Goal: Task Accomplishment & Management: Complete application form

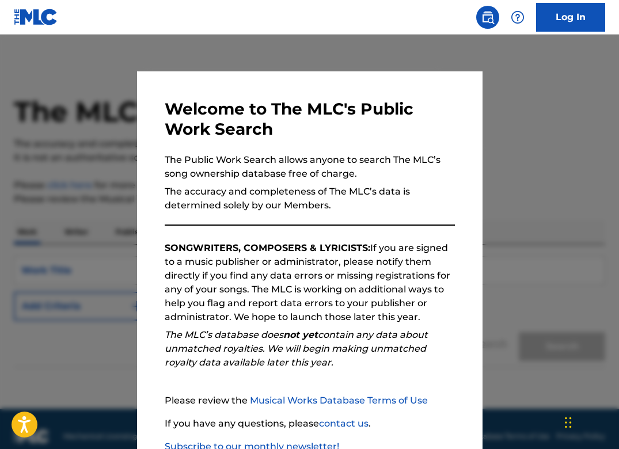
scroll to position [78, 0]
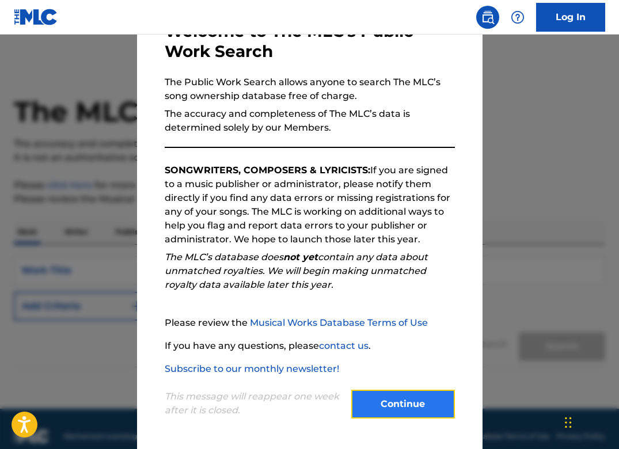
click at [380, 396] on button "Continue" at bounding box center [403, 404] width 104 height 29
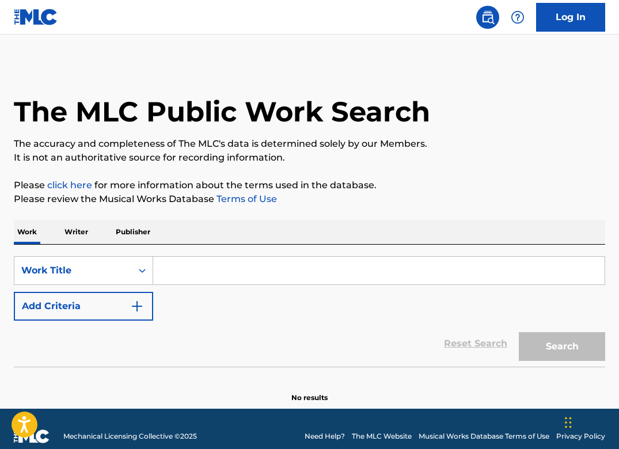
scroll to position [15, 0]
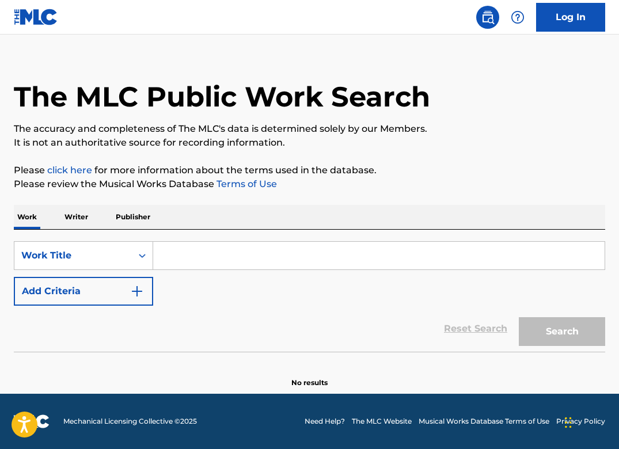
click at [211, 263] on input "Search Form" at bounding box center [378, 256] width 451 height 28
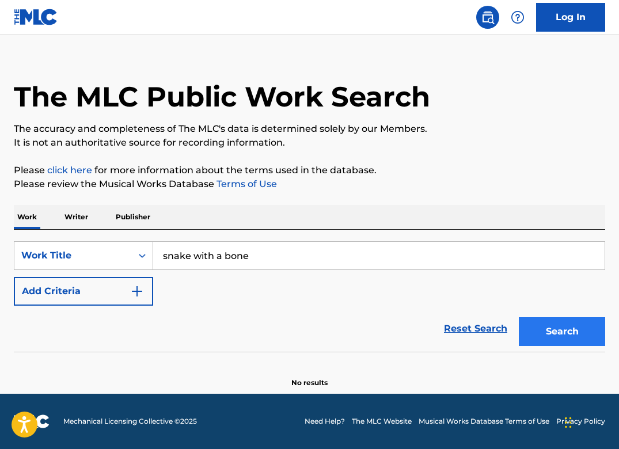
type input "snake with a bone"
click at [549, 322] on button "Search" at bounding box center [562, 331] width 86 height 29
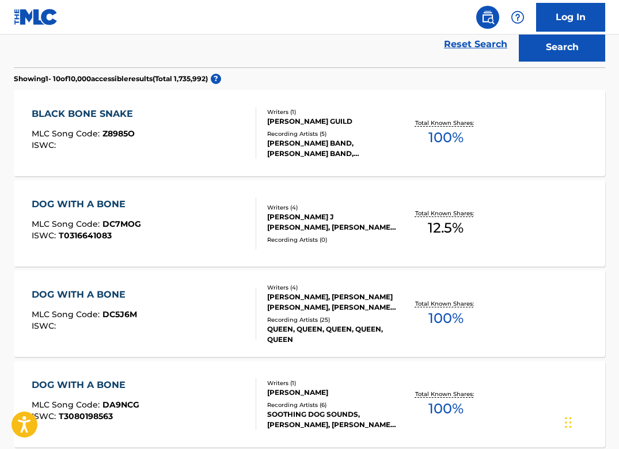
scroll to position [0, 0]
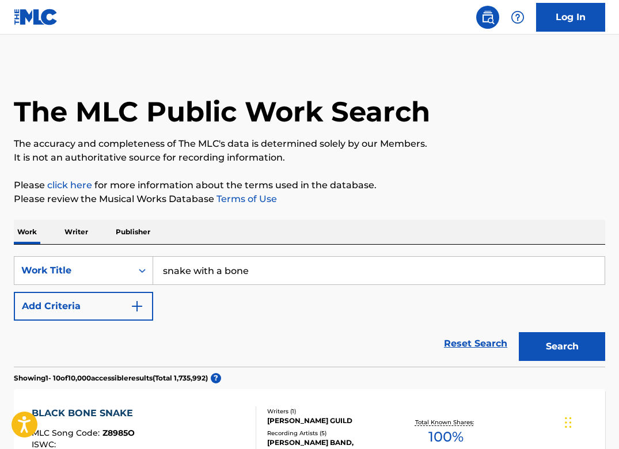
click at [71, 228] on p "Writer" at bounding box center [76, 232] width 31 height 24
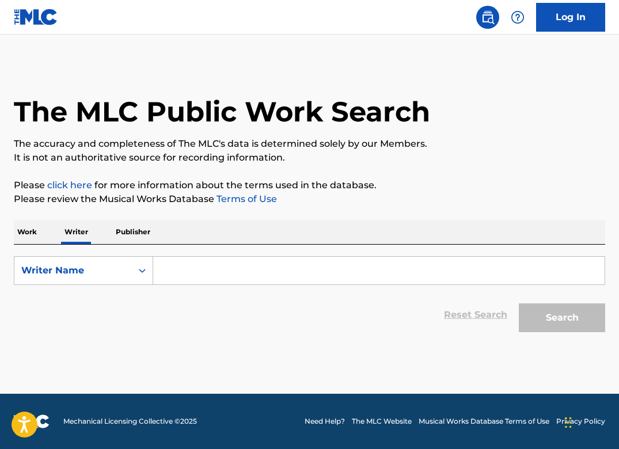
click at [236, 275] on input "Search Form" at bounding box center [378, 271] width 451 height 28
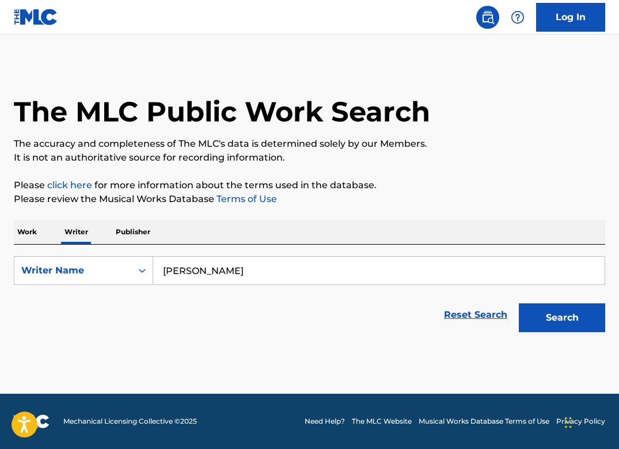
type input "michael lough"
click at [519, 303] on button "Search" at bounding box center [562, 317] width 86 height 29
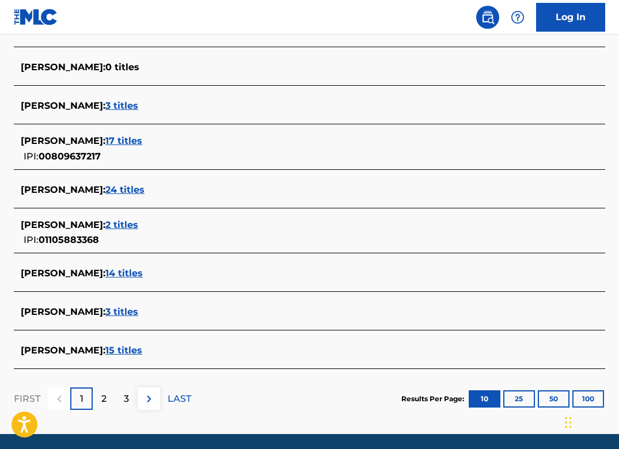
scroll to position [427, 0]
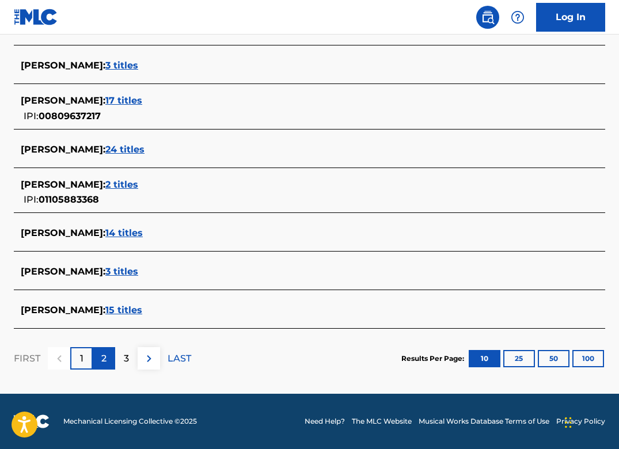
click at [103, 354] on p "2" at bounding box center [103, 359] width 5 height 14
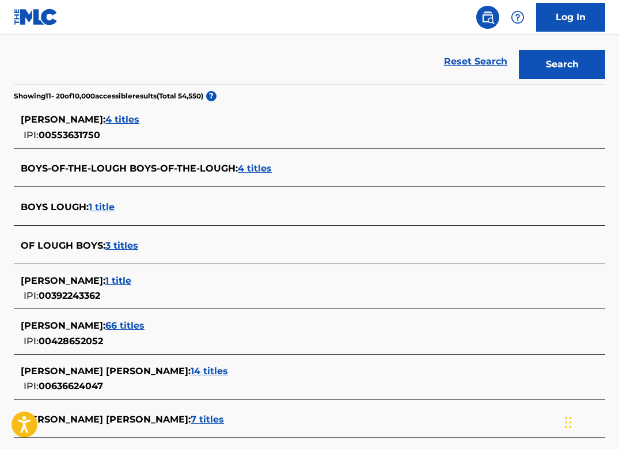
scroll to position [253, 0]
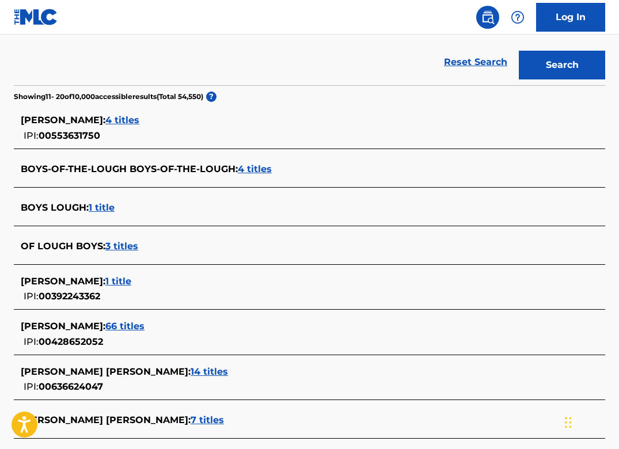
click at [128, 243] on span "3 titles" at bounding box center [121, 246] width 33 height 11
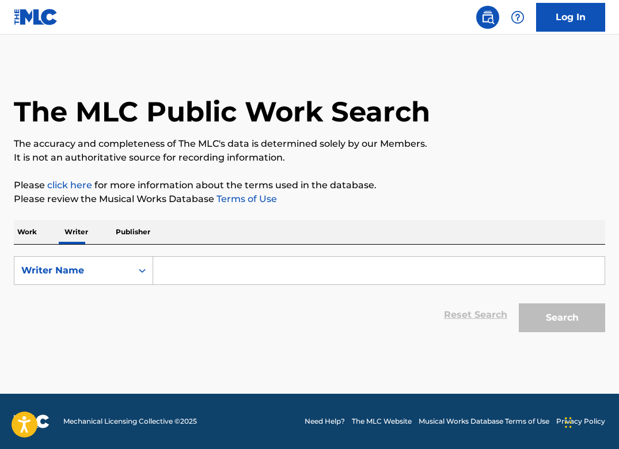
click at [192, 269] on input "Search Form" at bounding box center [378, 271] width 451 height 28
click at [132, 236] on p "Publisher" at bounding box center [132, 232] width 41 height 24
click at [198, 270] on input "Search Form" at bounding box center [378, 271] width 451 height 28
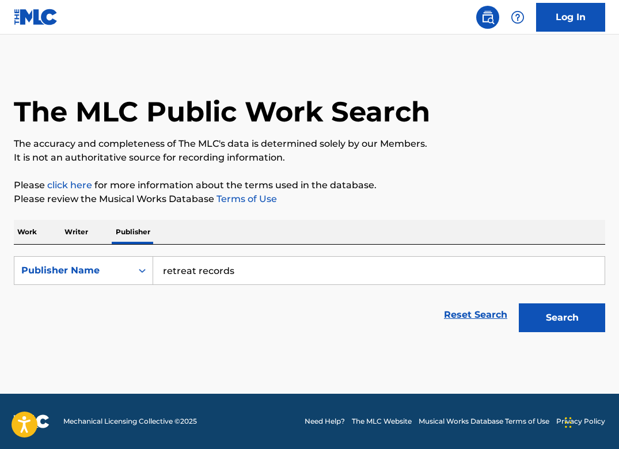
type input "retreat records"
click at [519, 303] on button "Search" at bounding box center [562, 317] width 86 height 29
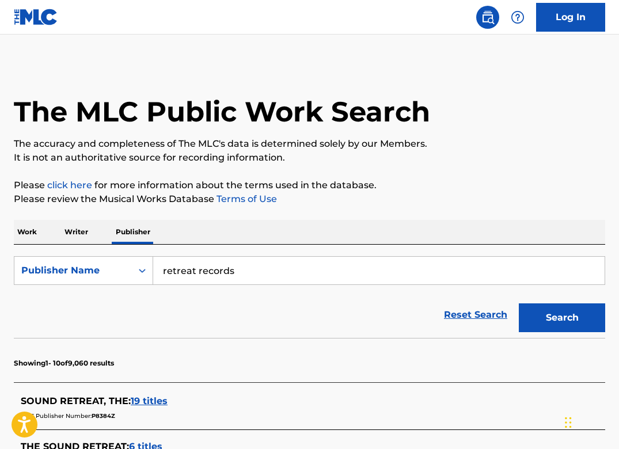
click at [78, 227] on p "Writer" at bounding box center [76, 232] width 31 height 24
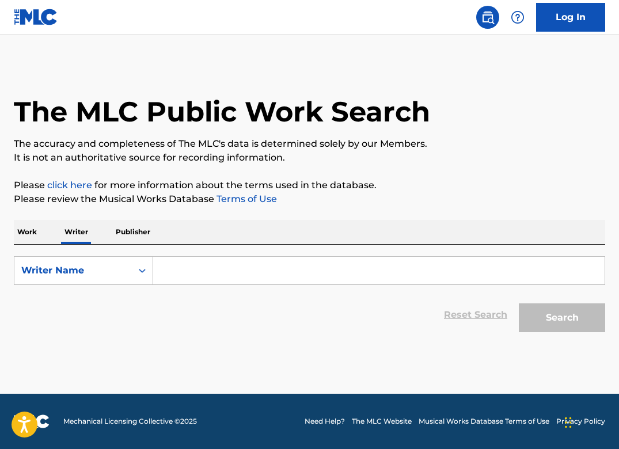
click at [229, 271] on input "Search Form" at bounding box center [378, 271] width 451 height 28
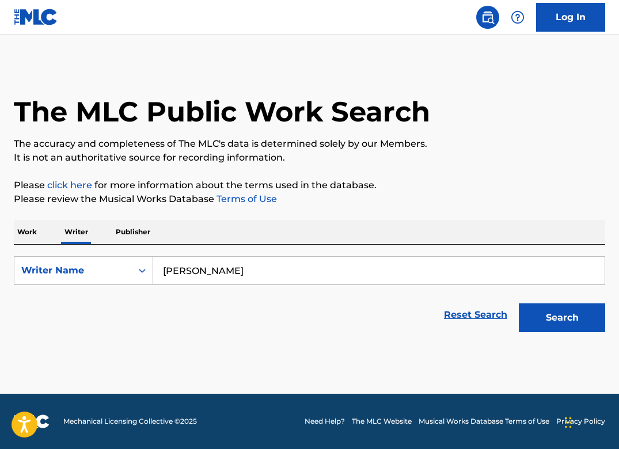
click at [519, 303] on button "Search" at bounding box center [562, 317] width 86 height 29
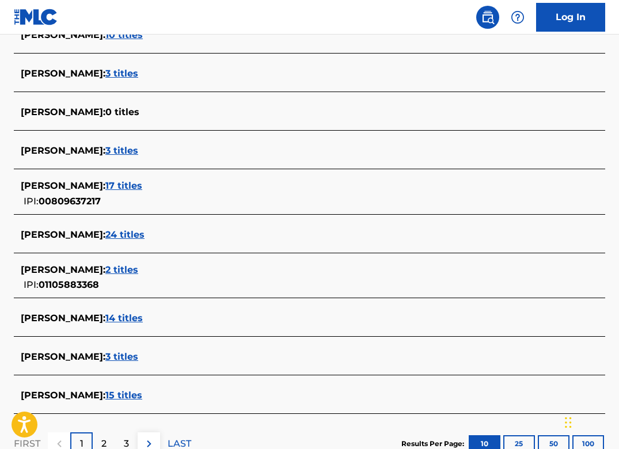
scroll to position [427, 0]
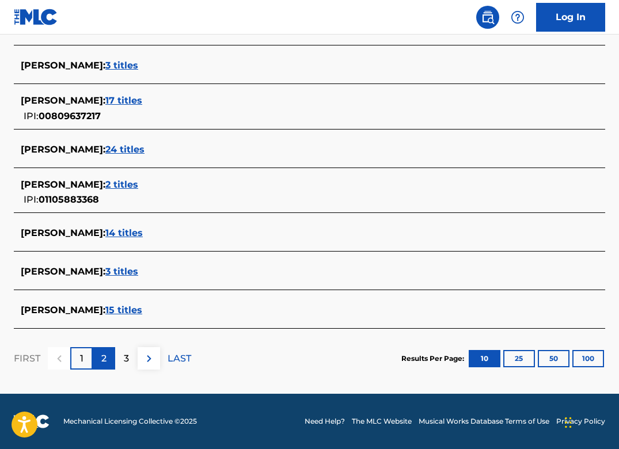
click at [102, 361] on p "2" at bounding box center [103, 359] width 5 height 14
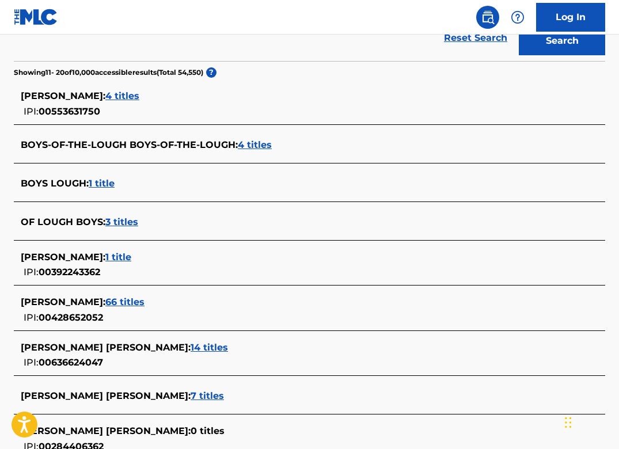
scroll to position [275, 0]
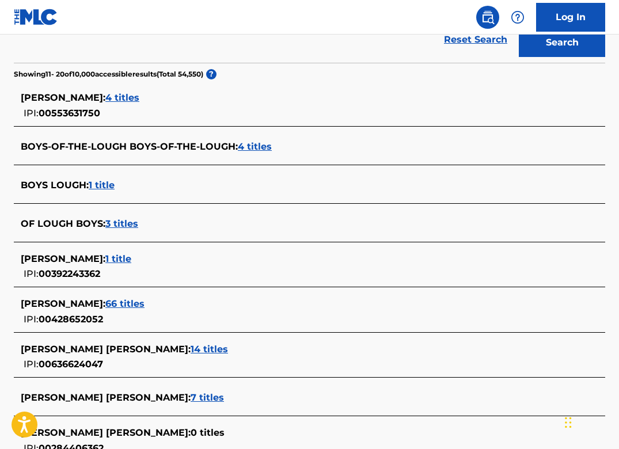
click at [131, 255] on span "1 title" at bounding box center [118, 258] width 26 height 11
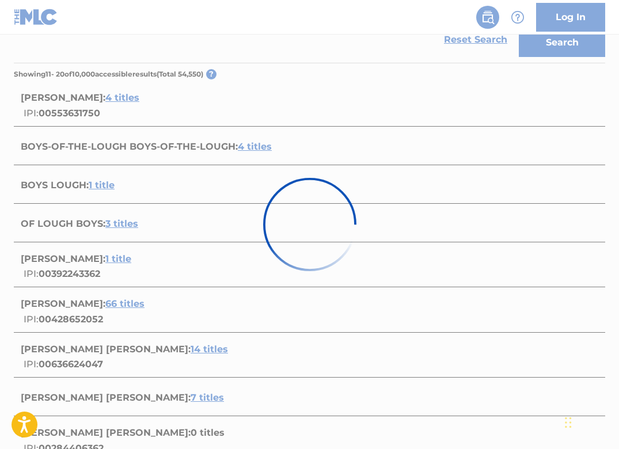
scroll to position [142, 0]
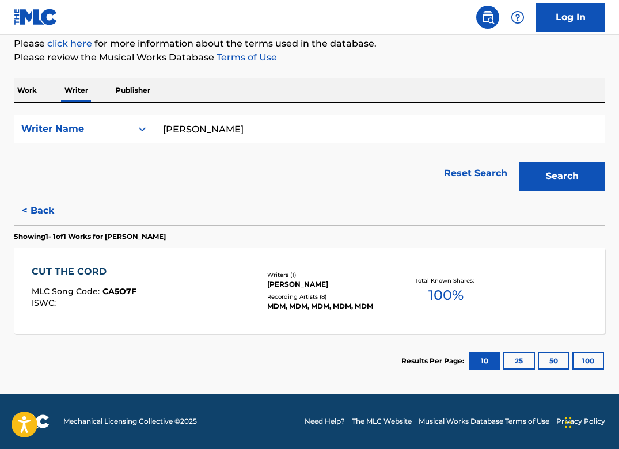
drag, startPoint x: 243, startPoint y: 127, endPoint x: 203, endPoint y: 131, distance: 40.5
click at [203, 131] on input "michael lough" at bounding box center [378, 129] width 451 height 28
type input "michael joseph lough"
click at [519, 162] on button "Search" at bounding box center [562, 176] width 86 height 29
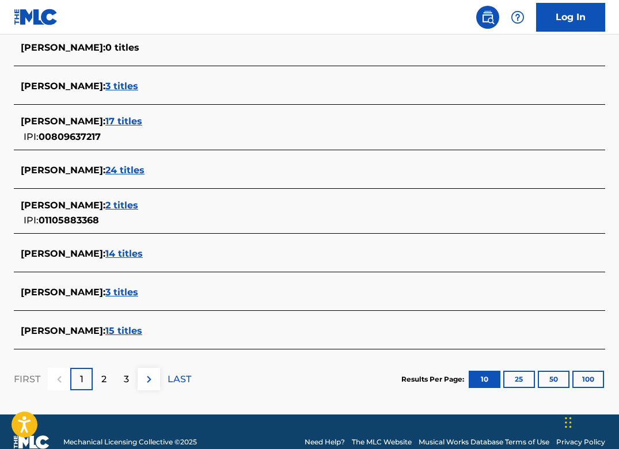
scroll to position [411, 0]
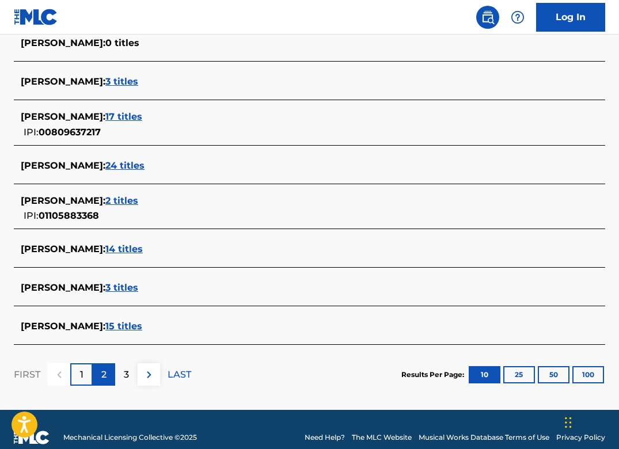
click at [107, 374] on div "2" at bounding box center [104, 374] width 22 height 22
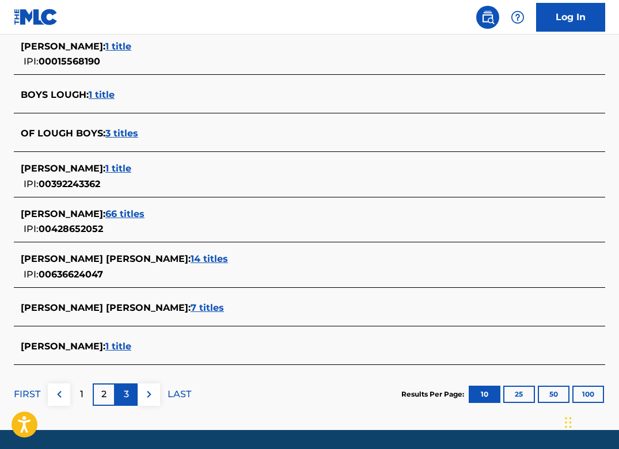
click at [120, 396] on div "3" at bounding box center [126, 395] width 22 height 22
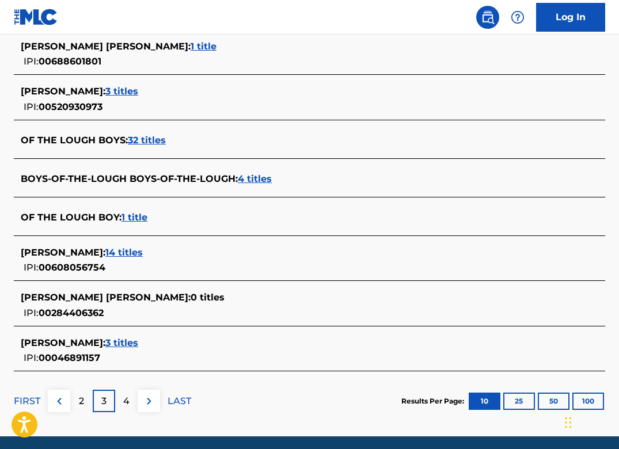
click at [127, 249] on span "14 titles" at bounding box center [123, 252] width 37 height 11
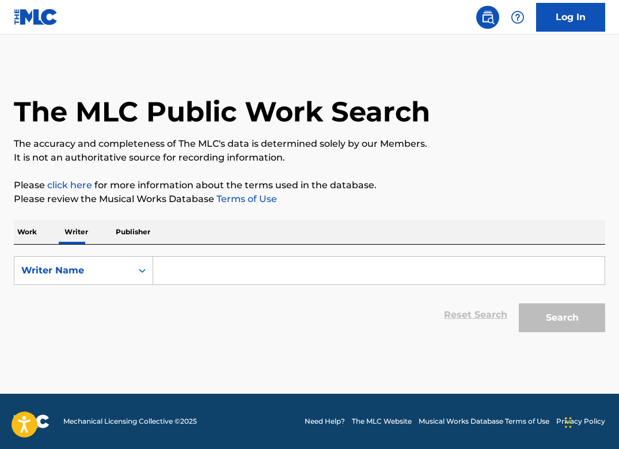
click at [192, 272] on input "Search Form" at bounding box center [378, 271] width 451 height 28
click at [19, 229] on p "Work" at bounding box center [27, 232] width 26 height 24
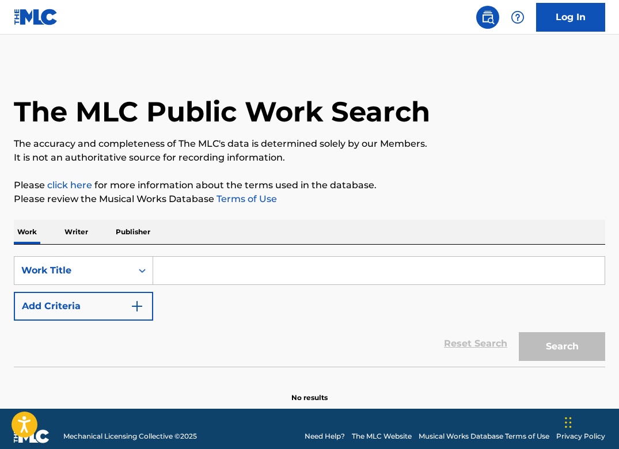
click at [204, 268] on input "Search Form" at bounding box center [378, 271] width 451 height 28
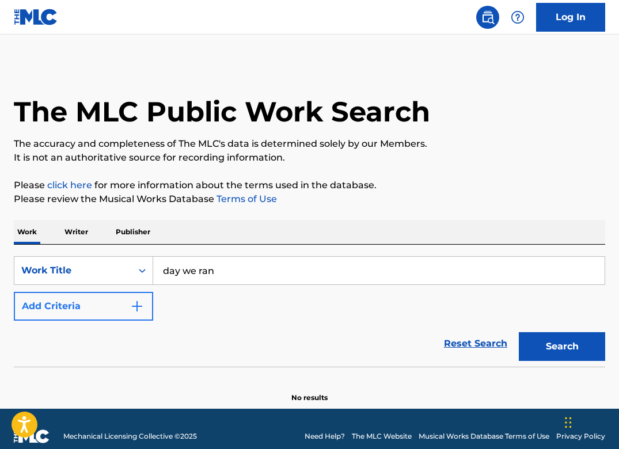
type input "day we ran"
click at [102, 306] on button "Add Criteria" at bounding box center [83, 306] width 139 height 29
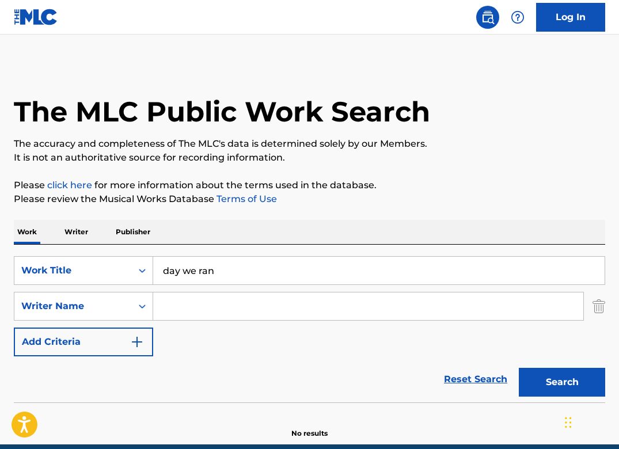
click at [193, 306] on input "Search Form" at bounding box center [368, 307] width 430 height 28
type input "lough"
click at [519, 368] on button "Search" at bounding box center [562, 382] width 86 height 29
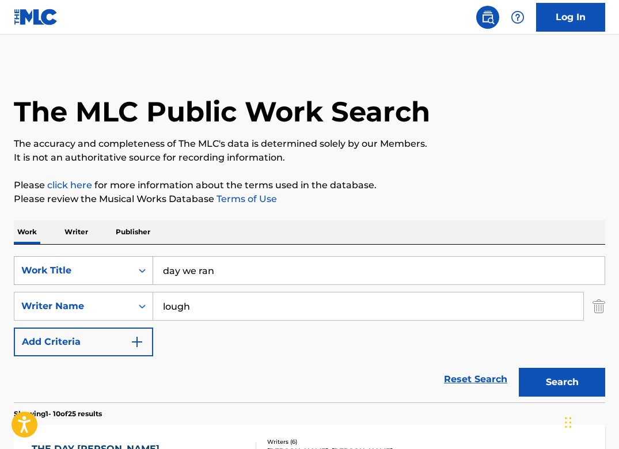
drag, startPoint x: 219, startPoint y: 276, endPoint x: 115, endPoint y: 265, distance: 104.7
click at [115, 265] on div "SearchWithCriteriadd0e87db-fb8b-48db-99ac-5a0d85b6f5e2 Work Title day we ran" at bounding box center [309, 270] width 591 height 29
type input "foaming"
click at [519, 368] on button "Search" at bounding box center [562, 382] width 86 height 29
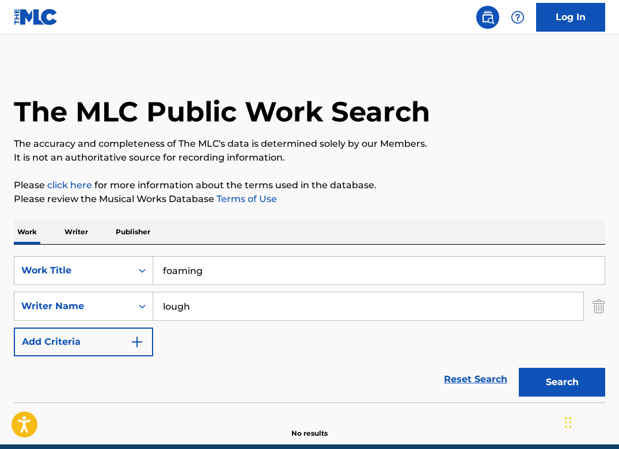
scroll to position [51, 0]
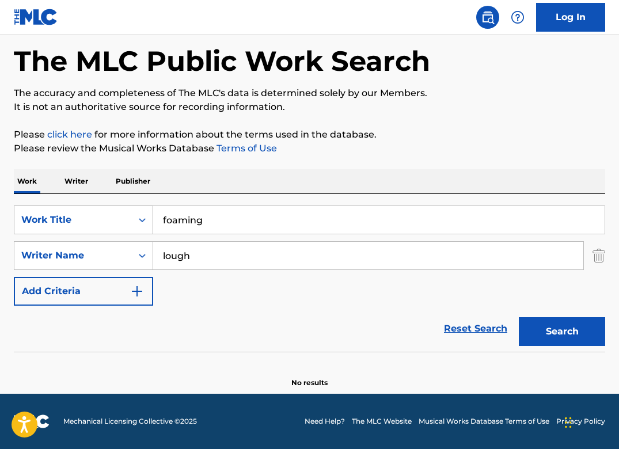
drag, startPoint x: 222, startPoint y: 220, endPoint x: 139, endPoint y: 212, distance: 83.9
click at [139, 212] on div "SearchWithCriteriadd0e87db-fb8b-48db-99ac-5a0d85b6f5e2 Work Title foaming" at bounding box center [309, 220] width 591 height 29
click at [165, 258] on input "lough" at bounding box center [368, 256] width 430 height 28
type input "michael lough"
click at [519, 317] on button "Search" at bounding box center [562, 331] width 86 height 29
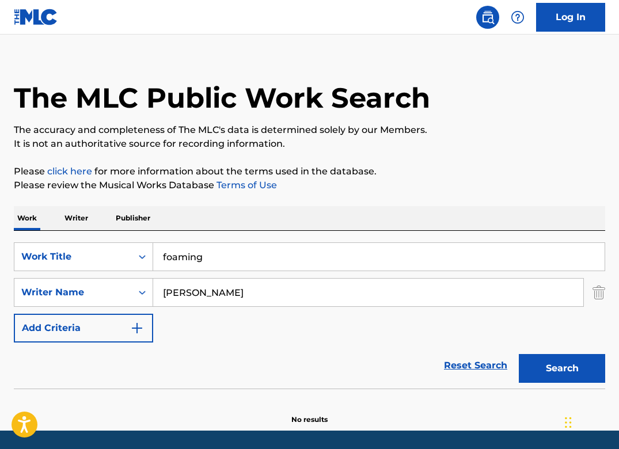
scroll to position [0, 0]
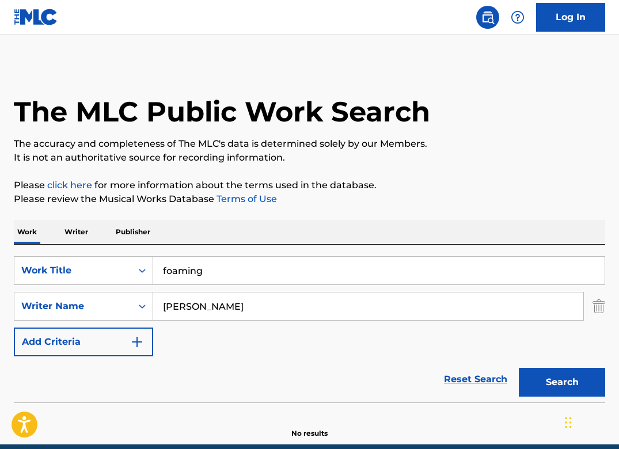
click at [141, 231] on p "Publisher" at bounding box center [132, 232] width 41 height 24
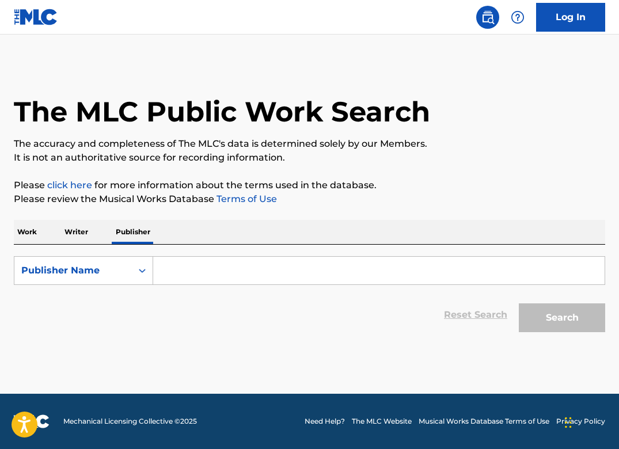
click at [32, 229] on p "Work" at bounding box center [27, 232] width 26 height 24
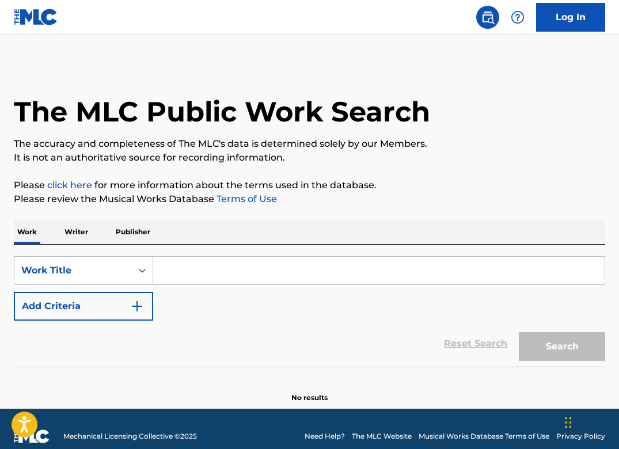
click at [77, 227] on p "Writer" at bounding box center [76, 232] width 31 height 24
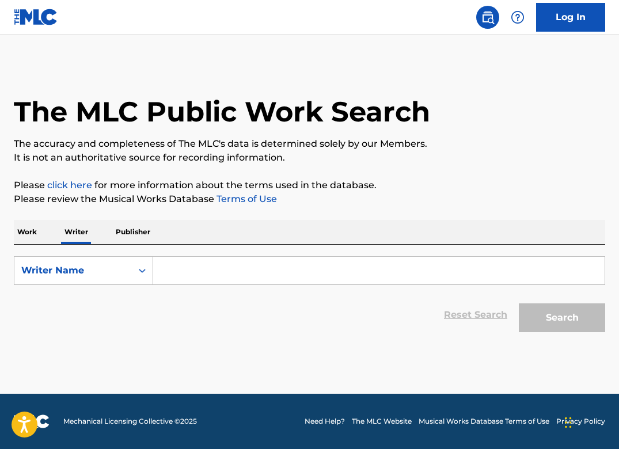
click at [210, 273] on input "Search Form" at bounding box center [378, 271] width 451 height 28
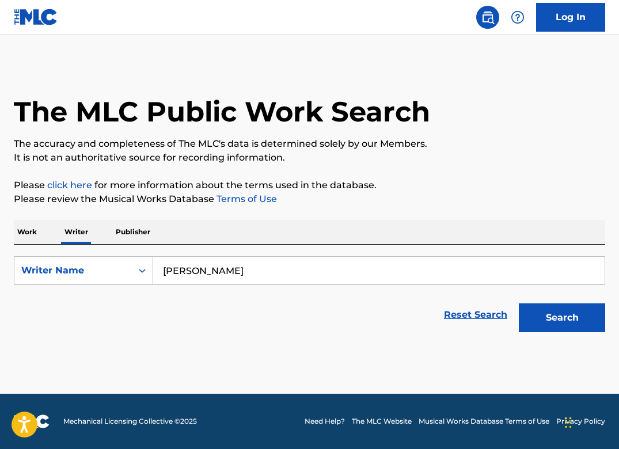
type input "daniel lough"
click at [519, 303] on button "Search" at bounding box center [562, 317] width 86 height 29
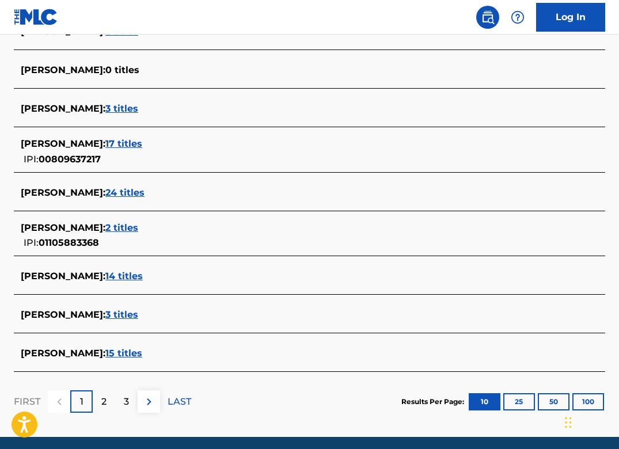
scroll to position [400, 0]
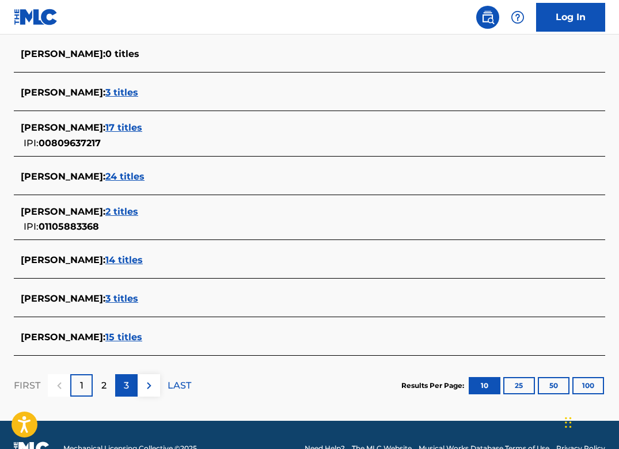
click at [124, 387] on p "3" at bounding box center [126, 386] width 5 height 14
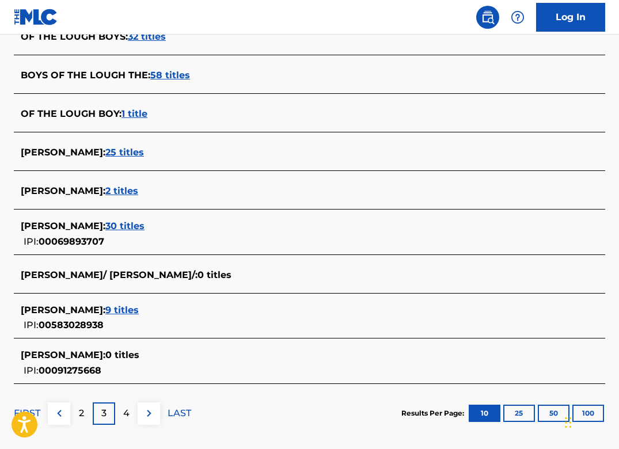
scroll to position [433, 0]
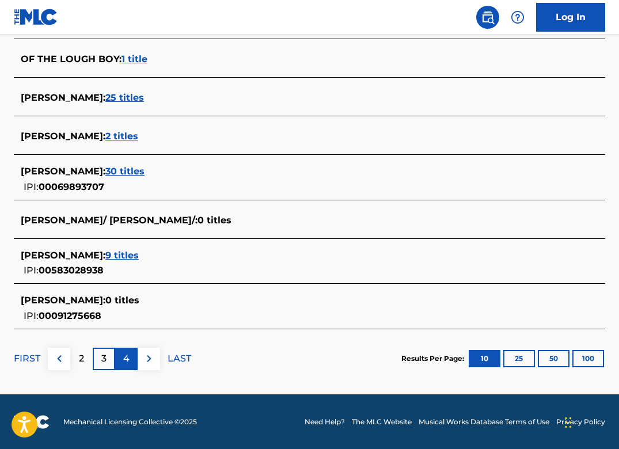
click at [127, 352] on p "4" at bounding box center [126, 359] width 6 height 14
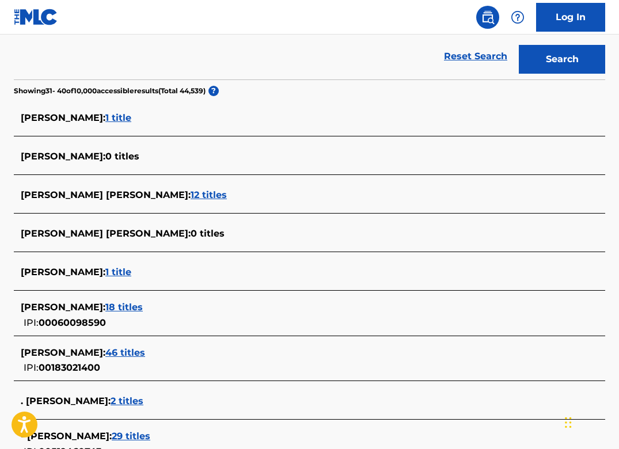
scroll to position [0, 0]
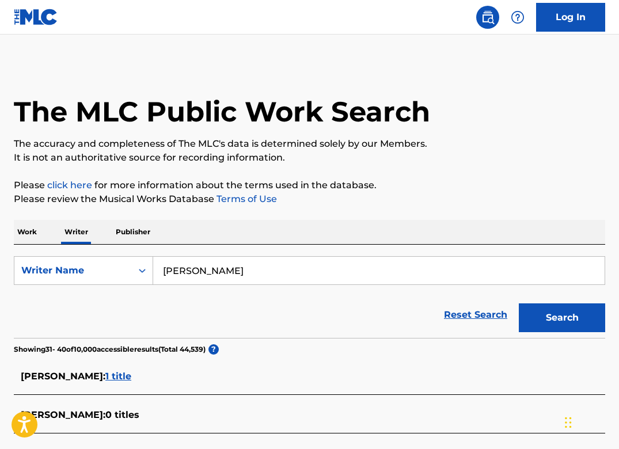
click at [39, 26] on link at bounding box center [36, 17] width 44 height 34
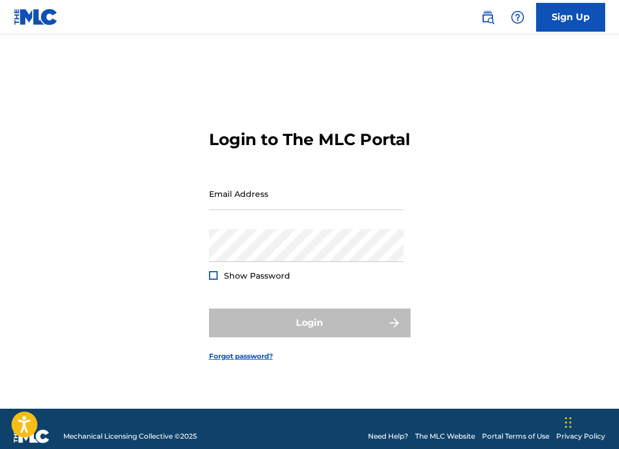
click at [433, 435] on link "The MLC Website" at bounding box center [445, 436] width 60 height 10
click at [456, 436] on link "The MLC Website" at bounding box center [445, 436] width 60 height 10
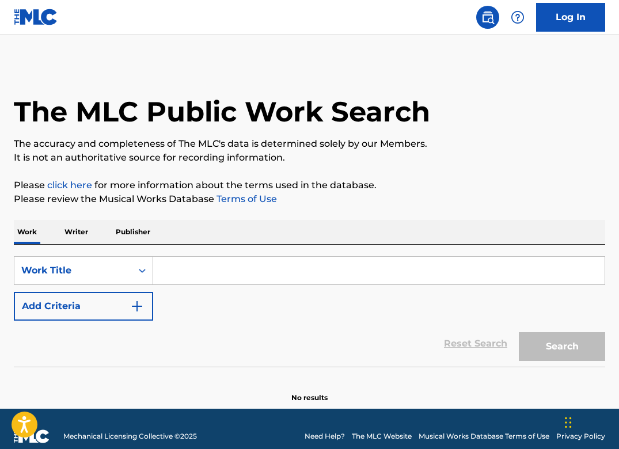
click at [176, 264] on input "Search Form" at bounding box center [378, 271] width 451 height 28
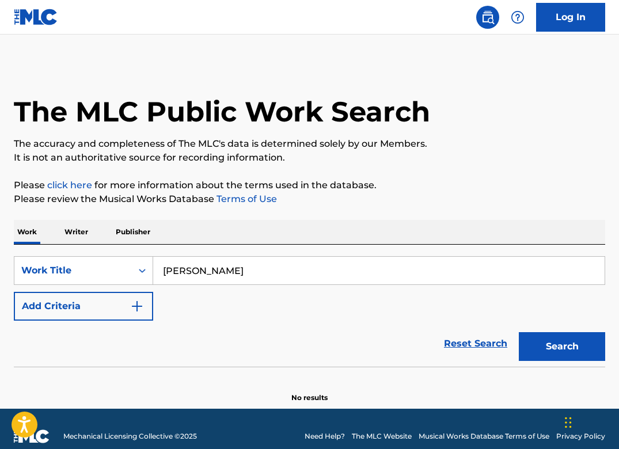
type input "matthew lough"
click at [519, 332] on button "Search" at bounding box center [562, 346] width 86 height 29
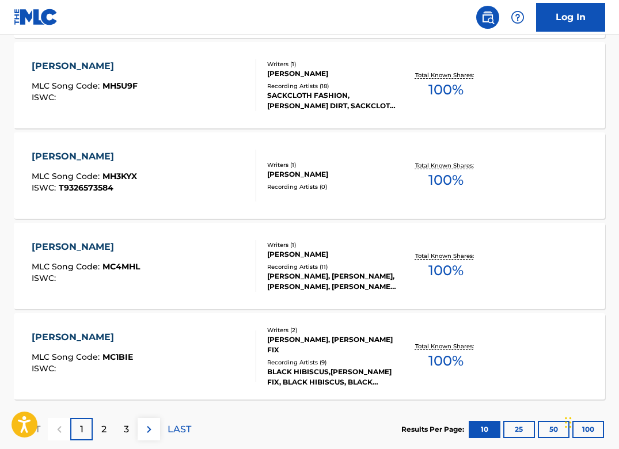
scroll to position [914, 0]
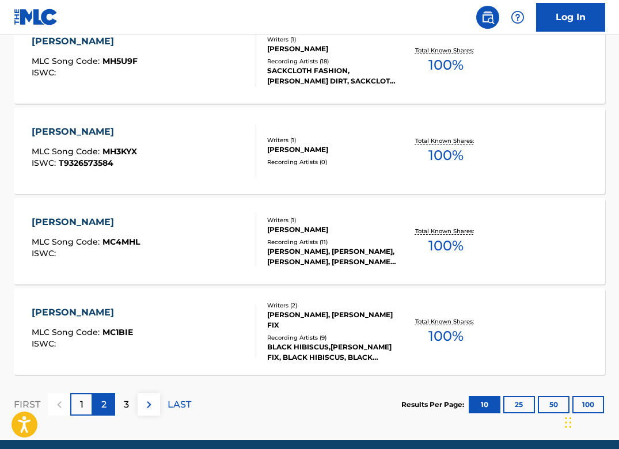
click at [99, 403] on div "2" at bounding box center [104, 404] width 22 height 22
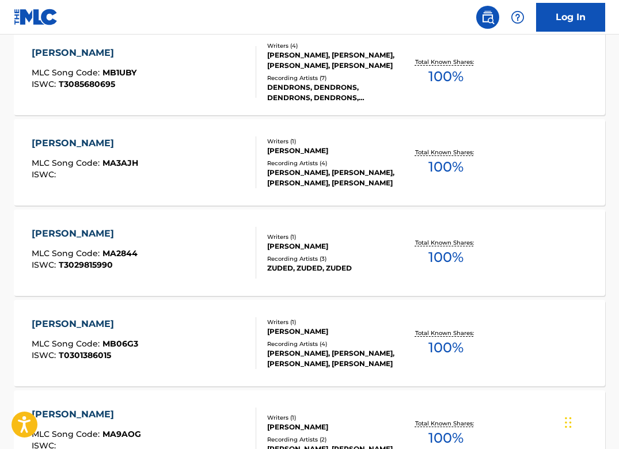
scroll to position [0, 0]
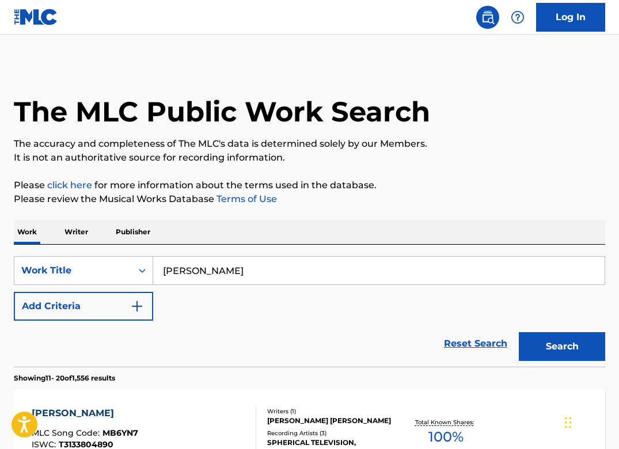
click at [211, 270] on input "matthew lough" at bounding box center [378, 271] width 451 height 28
click at [78, 233] on p "Writer" at bounding box center [76, 232] width 31 height 24
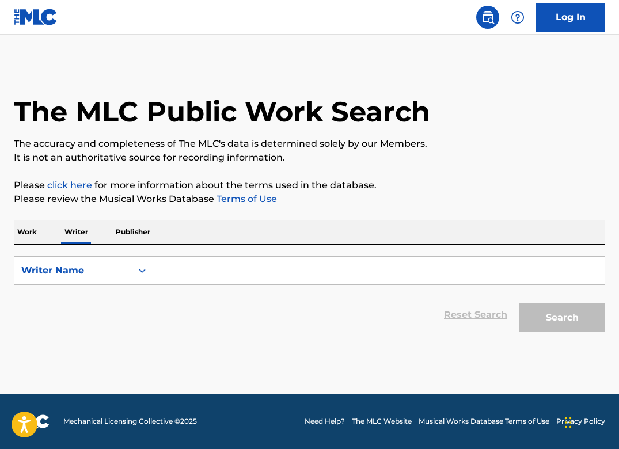
click at [216, 272] on input "Search Form" at bounding box center [378, 271] width 451 height 28
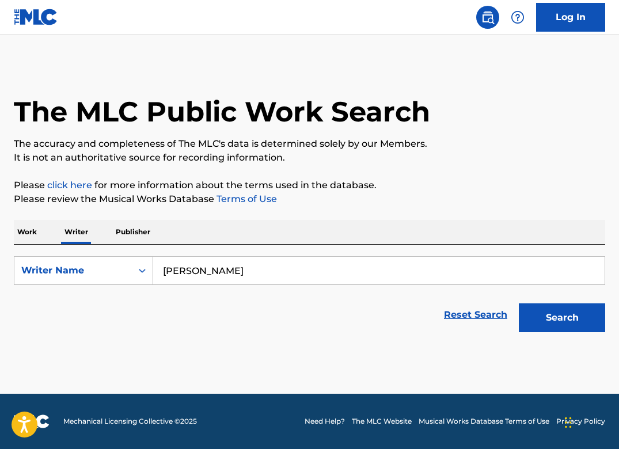
type input "matthew lough"
click at [519, 303] on button "Search" at bounding box center [562, 317] width 86 height 29
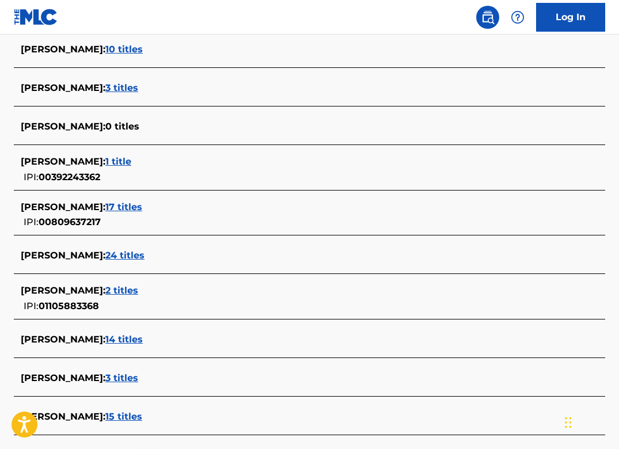
scroll to position [333, 0]
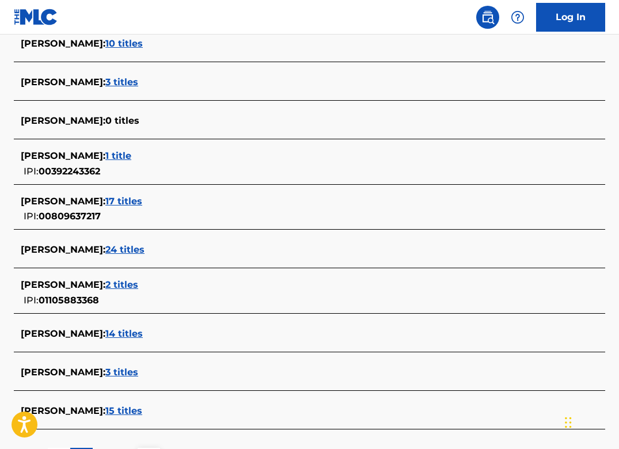
click at [131, 156] on span "1 title" at bounding box center [118, 155] width 26 height 11
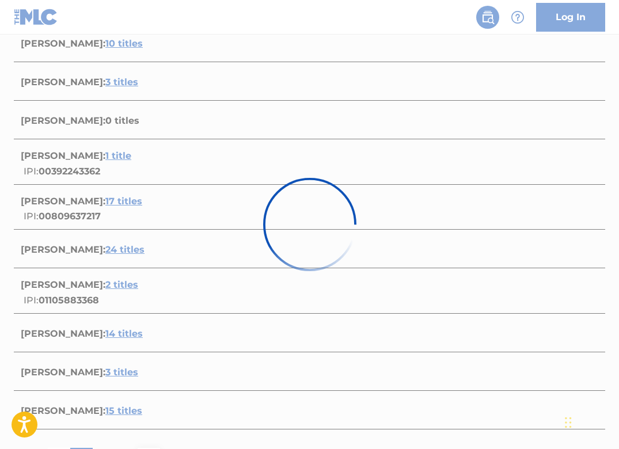
scroll to position [142, 0]
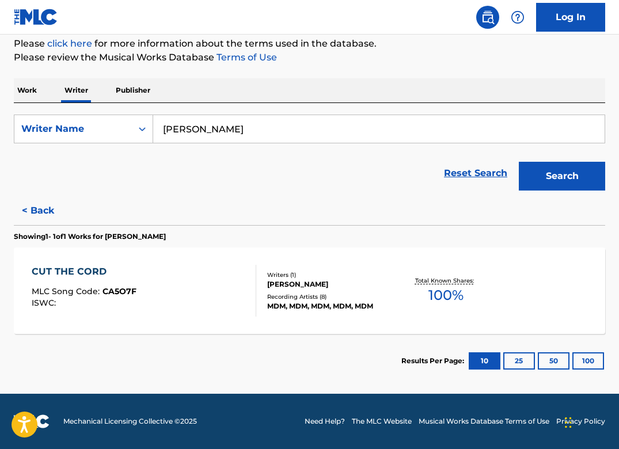
click at [67, 274] on div "CUT THE CORD" at bounding box center [84, 272] width 105 height 14
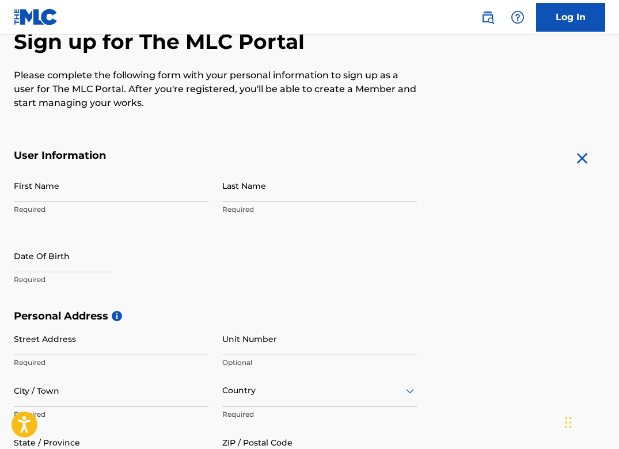
scroll to position [141, 0]
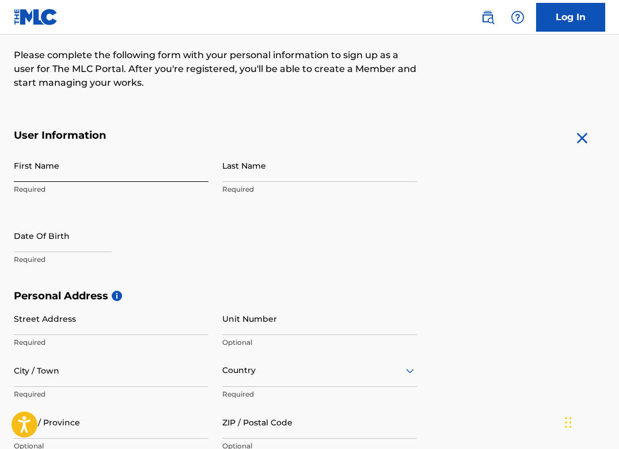
click at [45, 169] on input "First Name" at bounding box center [111, 165] width 195 height 33
type input "[PERSON_NAME]"
type input "Lough"
type input "[STREET_ADDRESS]"
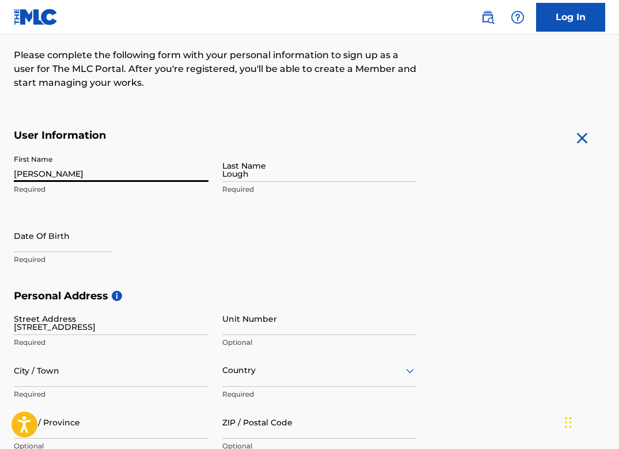
type input "Lennox Head"
type input "[GEOGRAPHIC_DATA]"
type input "2478"
type input "61"
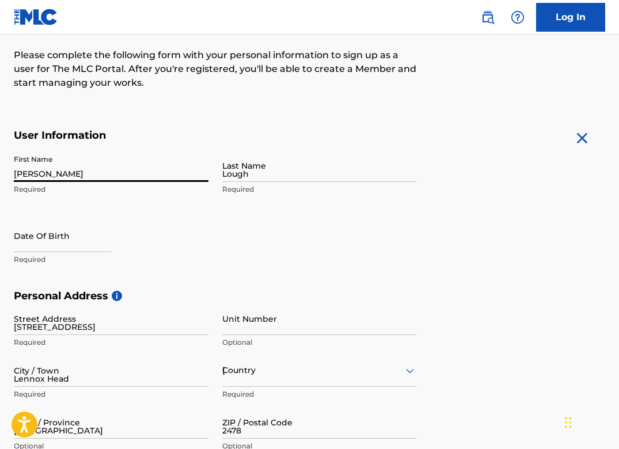
type input "406"
type input "049294"
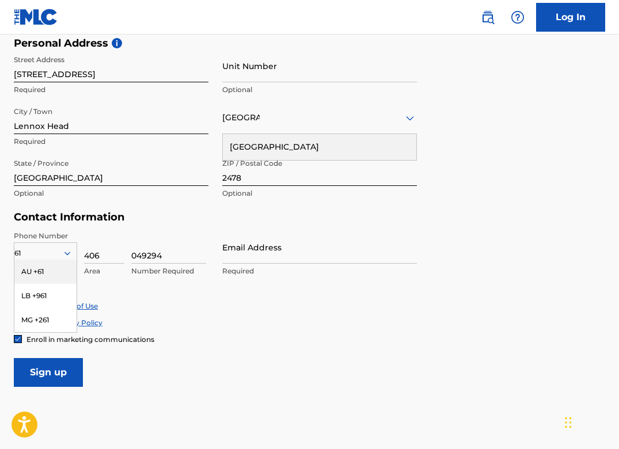
scroll to position [394, 0]
click at [44, 268] on div "AU +61" at bounding box center [45, 271] width 62 height 24
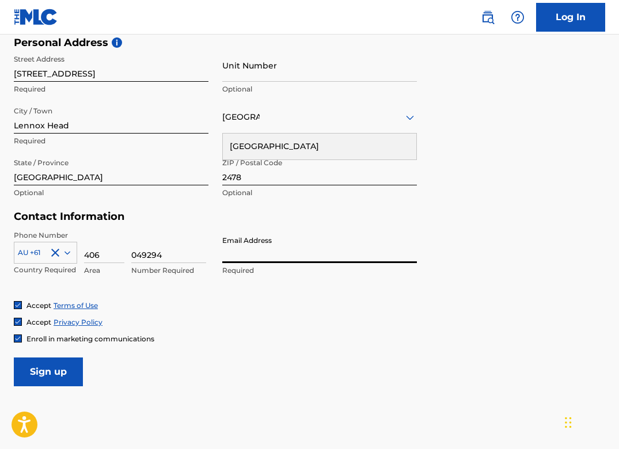
click at [236, 257] on input "Email Address" at bounding box center [319, 246] width 195 height 33
type input "[EMAIL_ADDRESS][DOMAIN_NAME]"
click at [259, 325] on div "Accept Privacy Policy" at bounding box center [309, 322] width 591 height 10
click at [21, 340] on img at bounding box center [17, 338] width 7 height 7
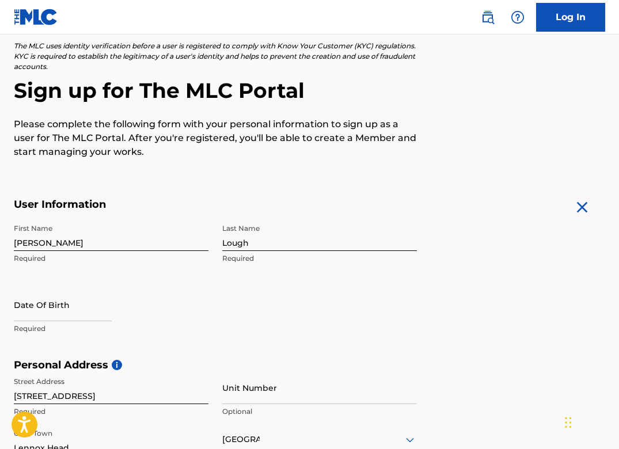
scroll to position [89, 0]
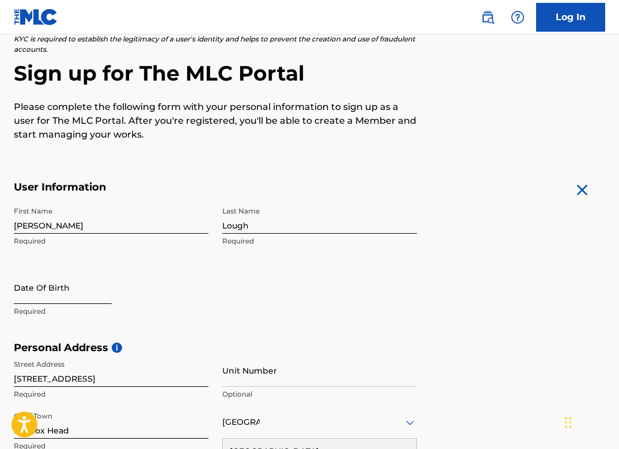
click at [42, 292] on input "text" at bounding box center [63, 287] width 98 height 33
select select "8"
select select "2025"
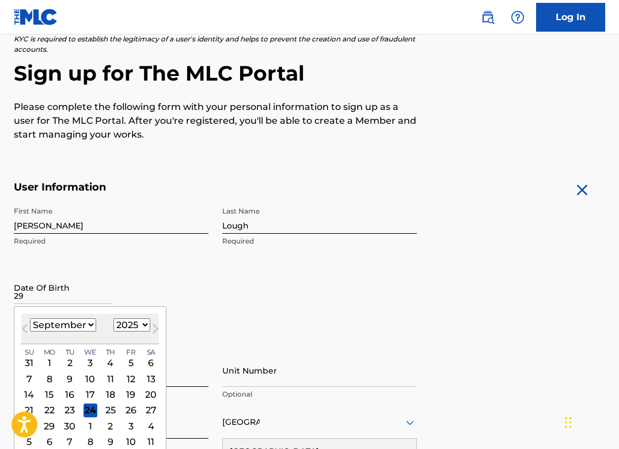
type input "29"
click at [65, 325] on select "January February March April May June July August September October November De…" at bounding box center [63, 324] width 66 height 13
select select "10"
click at [30, 318] on select "January February March April May June July August September October November De…" at bounding box center [63, 324] width 66 height 13
click at [138, 321] on select "1900 1901 1902 1903 1904 1905 1906 1907 1908 1909 1910 1911 1912 1913 1914 1915…" at bounding box center [131, 324] width 37 height 13
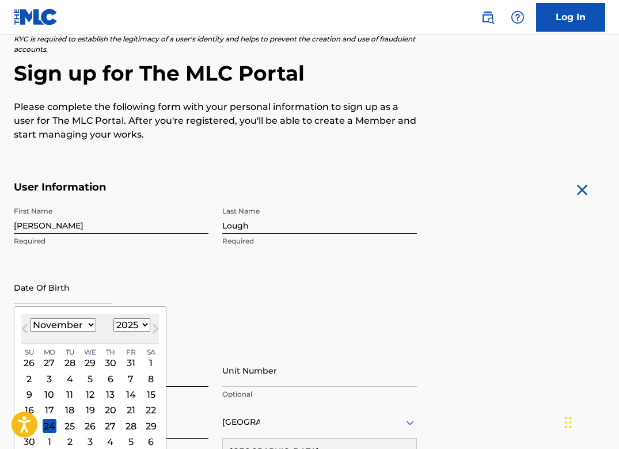
select select "1996"
click at [113, 318] on select "1900 1901 1902 1903 1904 1905 1906 1907 1908 1909 1910 1911 1912 1913 1914 1915…" at bounding box center [131, 324] width 37 height 13
click at [132, 426] on div "29" at bounding box center [131, 426] width 14 height 14
type input "[DATE]"
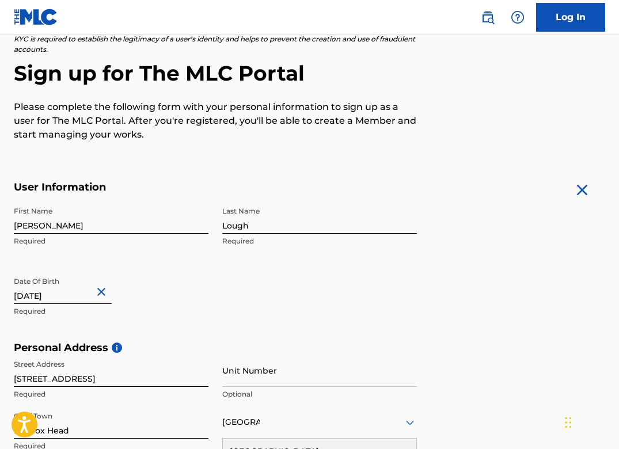
click at [258, 339] on div "First Name Michael Required Last Name Lough Required Date Of Birth November 29 …" at bounding box center [215, 271] width 403 height 141
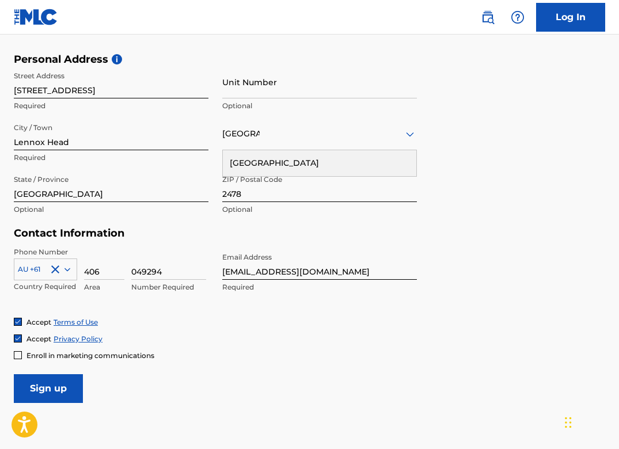
scroll to position [350, 0]
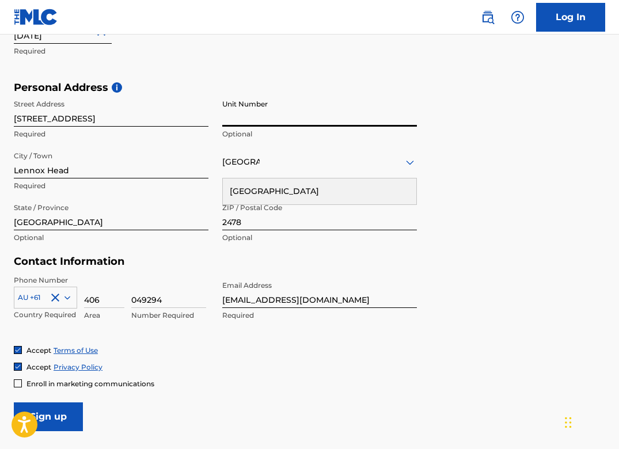
click at [230, 114] on input "Unit Number" at bounding box center [319, 110] width 195 height 33
type input "2"
click at [460, 270] on form "User Information First Name Michael Required Last Name Lough Required Date Of B…" at bounding box center [309, 176] width 591 height 511
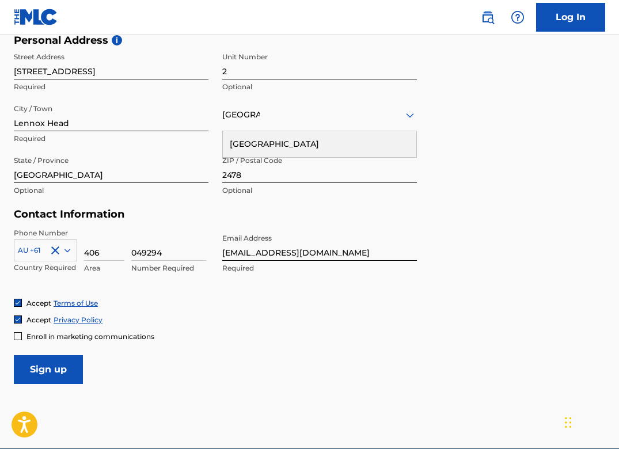
scroll to position [451, 0]
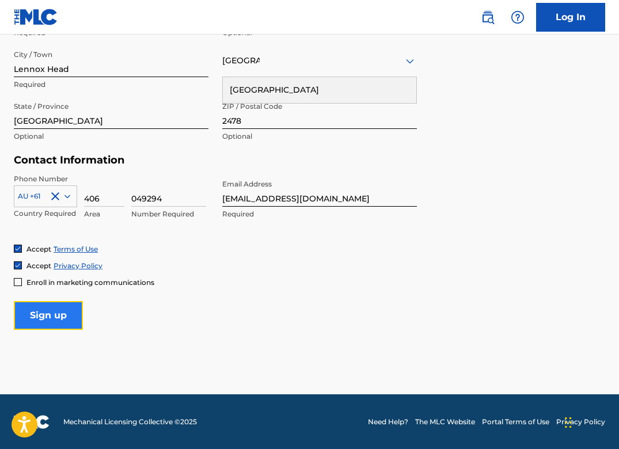
click at [49, 312] on input "Sign up" at bounding box center [48, 315] width 69 height 29
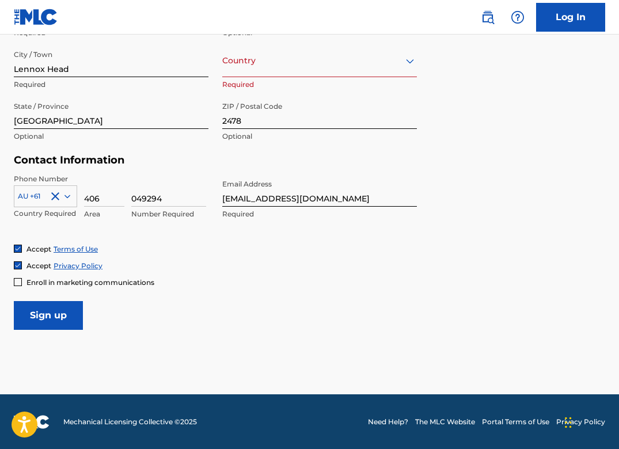
click at [243, 69] on div "Country" at bounding box center [319, 60] width 195 height 33
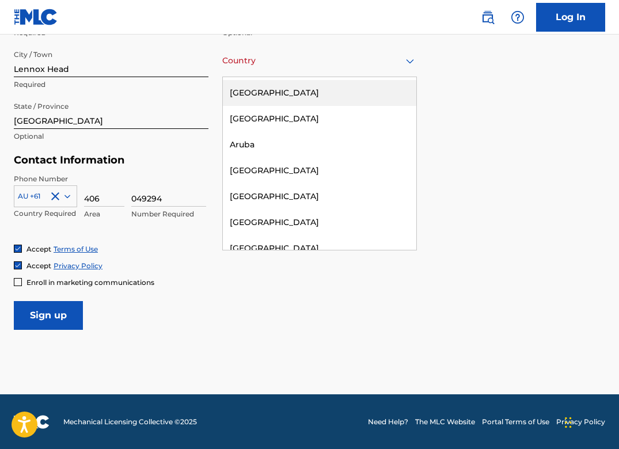
scroll to position [213, 0]
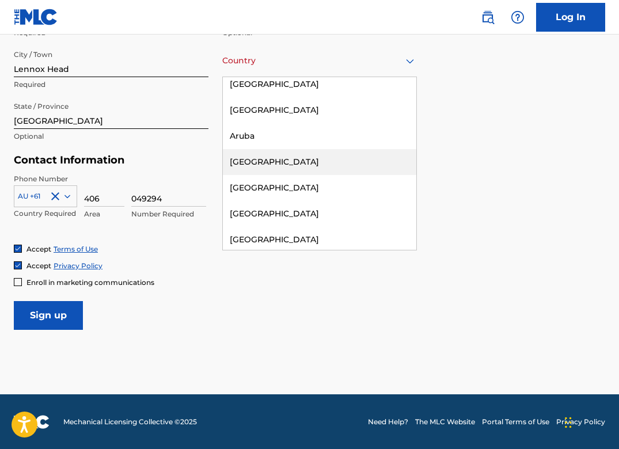
click at [251, 165] on div "[GEOGRAPHIC_DATA]" at bounding box center [319, 162] width 193 height 26
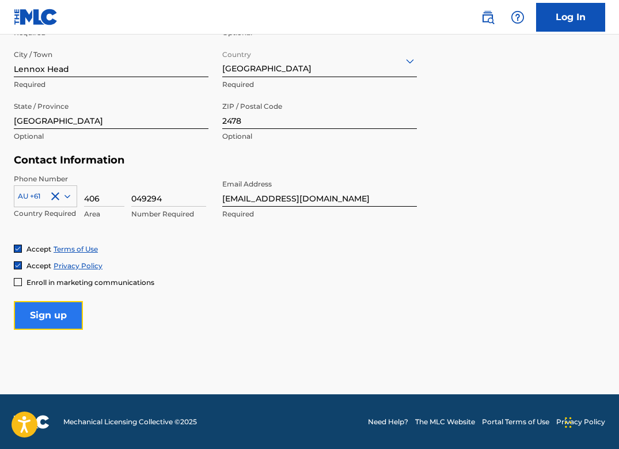
click at [48, 304] on input "Sign up" at bounding box center [48, 315] width 69 height 29
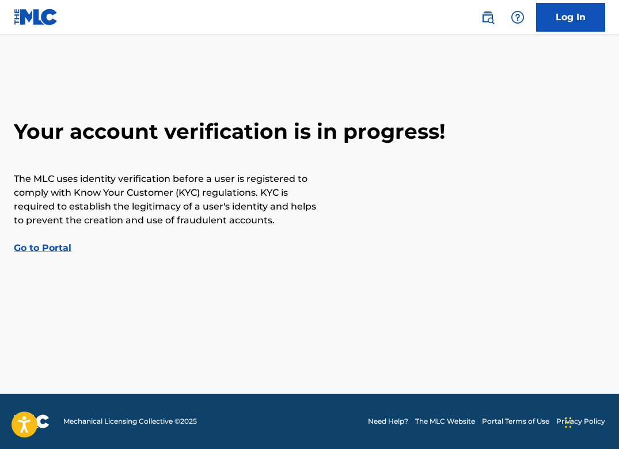
click at [50, 250] on link "Go to Portal" at bounding box center [43, 247] width 58 height 11
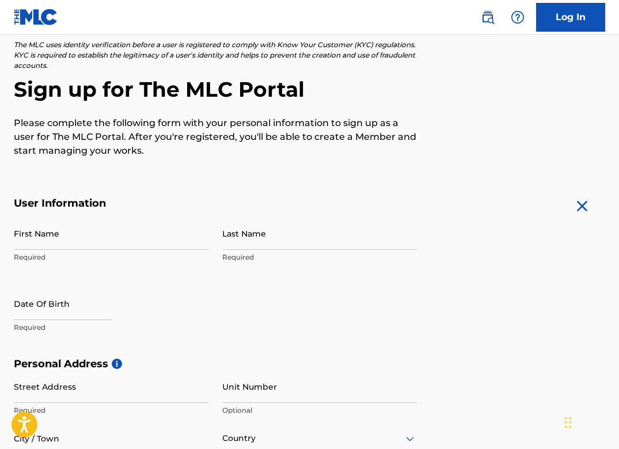
scroll to position [74, 0]
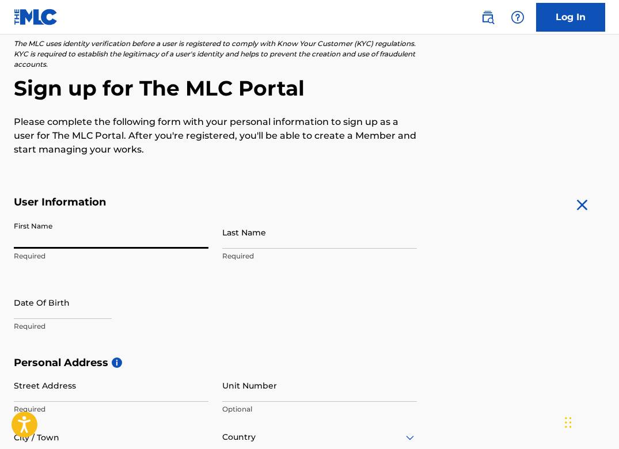
click at [64, 230] on input "First Name" at bounding box center [111, 232] width 195 height 33
type input "[PERSON_NAME]"
type input "Lough"
type input "[STREET_ADDRESS]"
type input "Lennox Head"
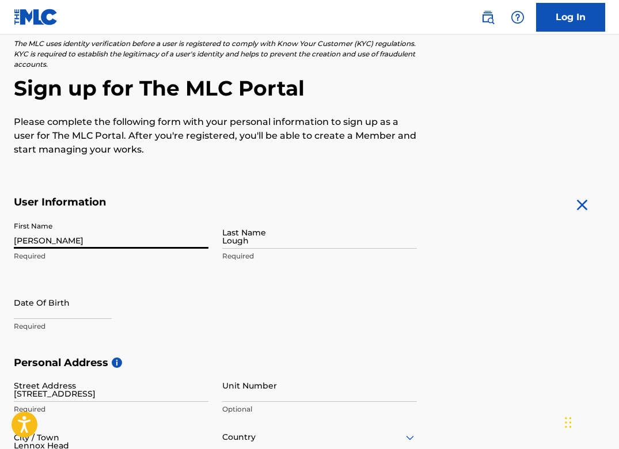
type input "[GEOGRAPHIC_DATA]"
type input "2478"
type input "61"
type input "406"
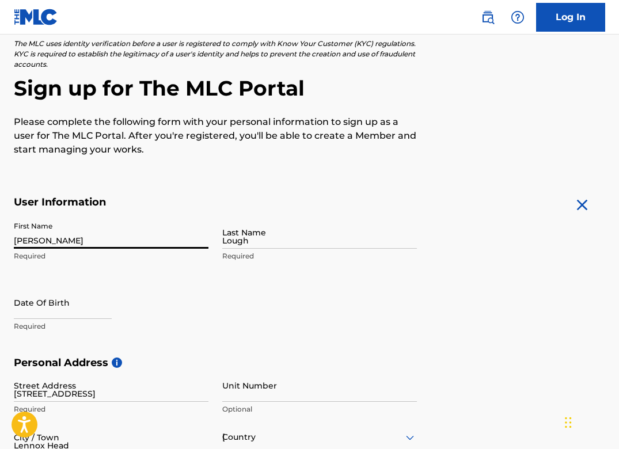
type input "049294"
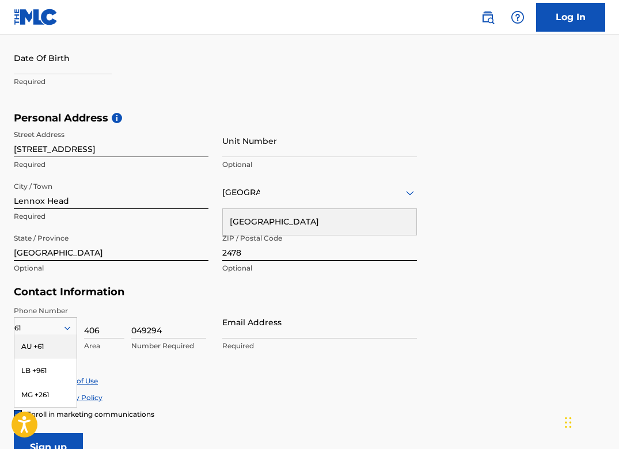
scroll to position [321, 0]
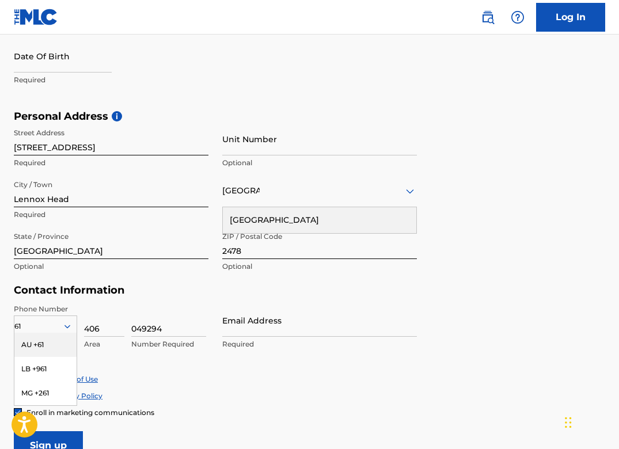
click at [249, 221] on div "[GEOGRAPHIC_DATA]" at bounding box center [319, 220] width 193 height 26
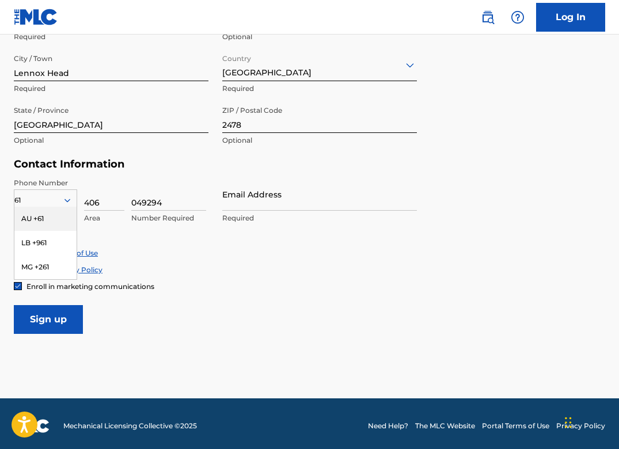
scroll to position [451, 0]
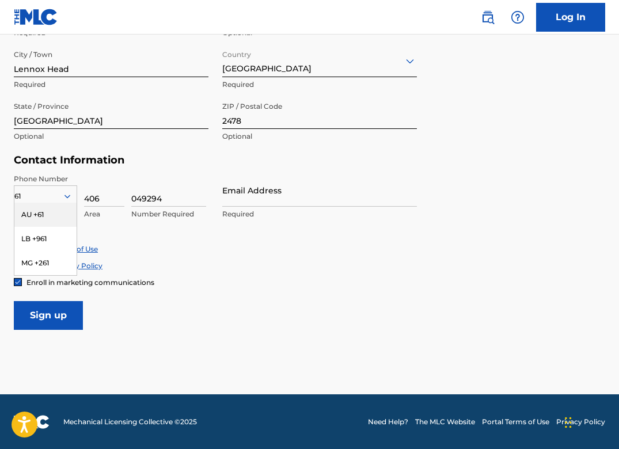
click at [39, 218] on div "AU +61" at bounding box center [45, 215] width 62 height 24
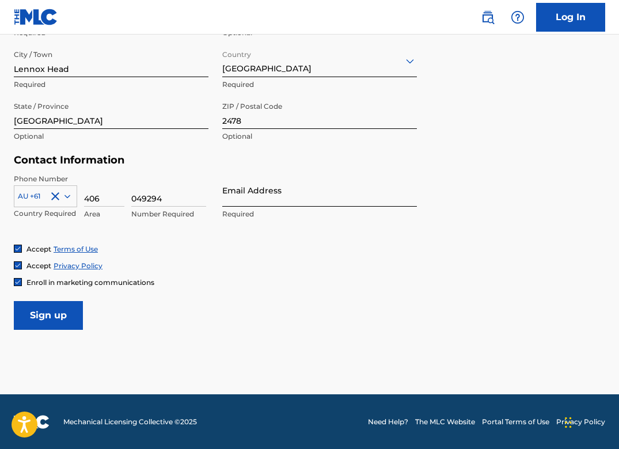
click at [252, 193] on input "Email Address" at bounding box center [319, 190] width 195 height 33
type input "m"
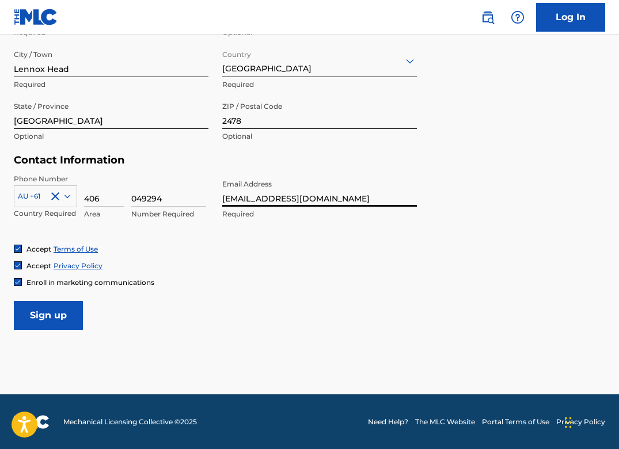
type input "[EMAIL_ADDRESS][DOMAIN_NAME]"
click at [17, 283] on img at bounding box center [17, 282] width 7 height 7
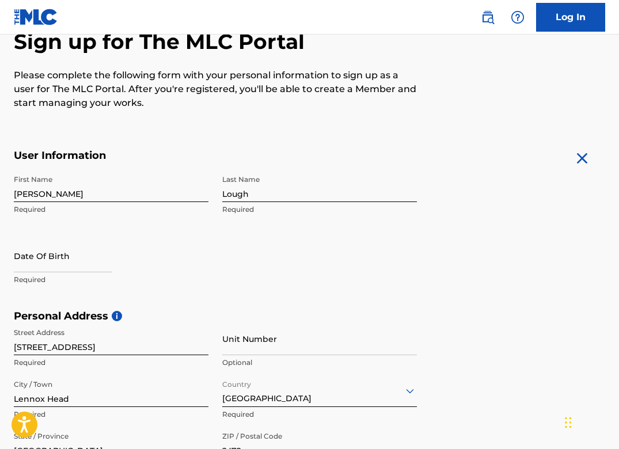
scroll to position [116, 0]
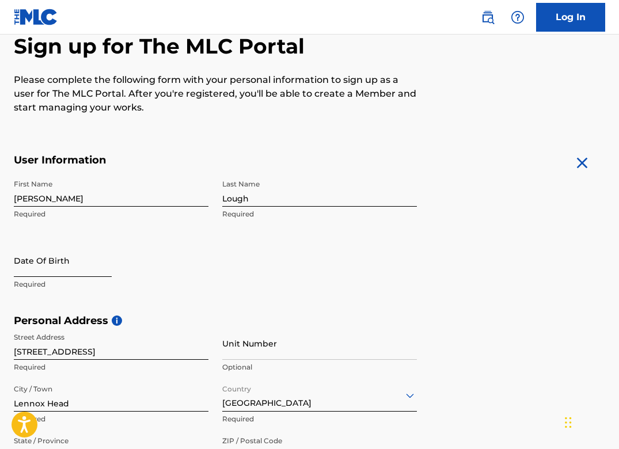
click at [57, 274] on input "text" at bounding box center [63, 260] width 98 height 33
select select "8"
select select "2025"
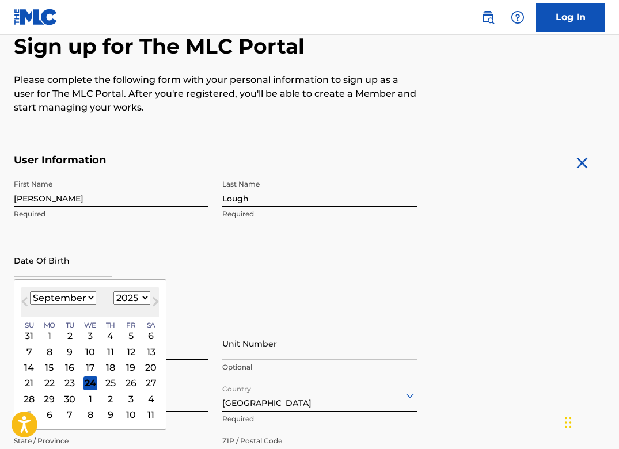
type input "[DATE]"
select select "10"
select select "1996"
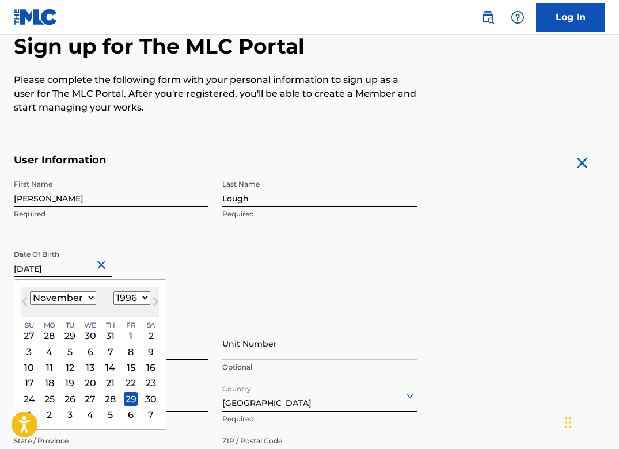
click at [350, 264] on div "First Name [PERSON_NAME] Last Name [PERSON_NAME] Required Date Of Birth [DEMOGR…" at bounding box center [215, 244] width 403 height 141
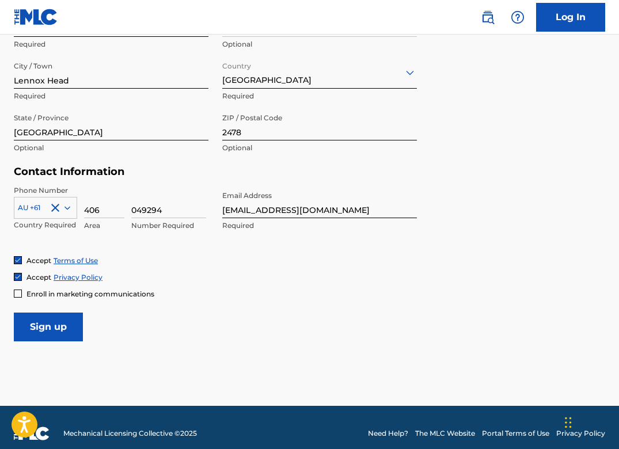
scroll to position [451, 0]
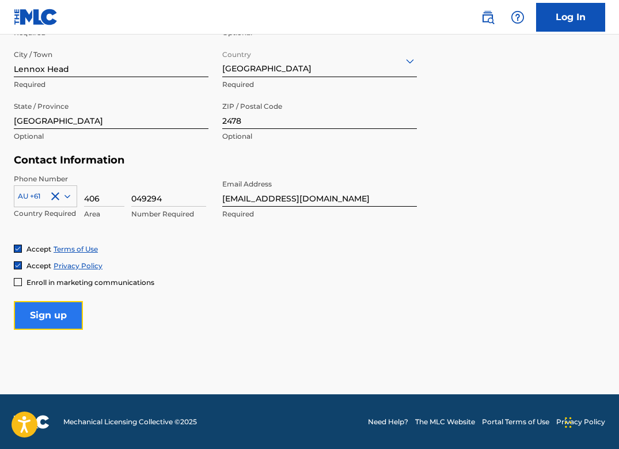
click at [54, 310] on input "Sign up" at bounding box center [48, 315] width 69 height 29
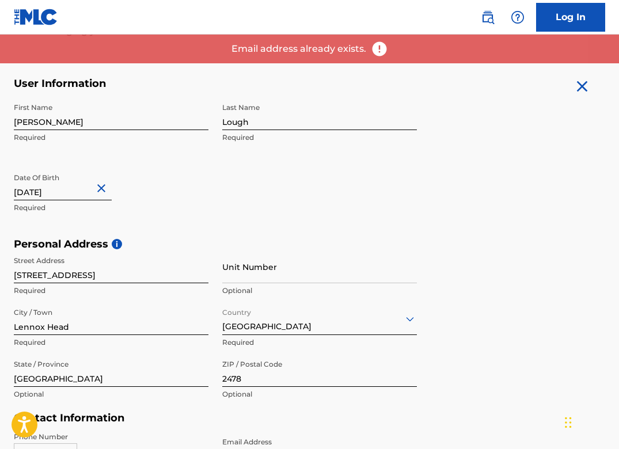
scroll to position [195, 0]
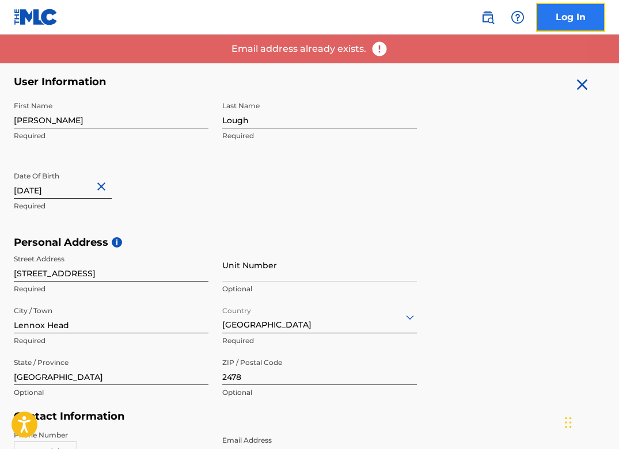
click at [554, 22] on link "Log In" at bounding box center [570, 17] width 69 height 29
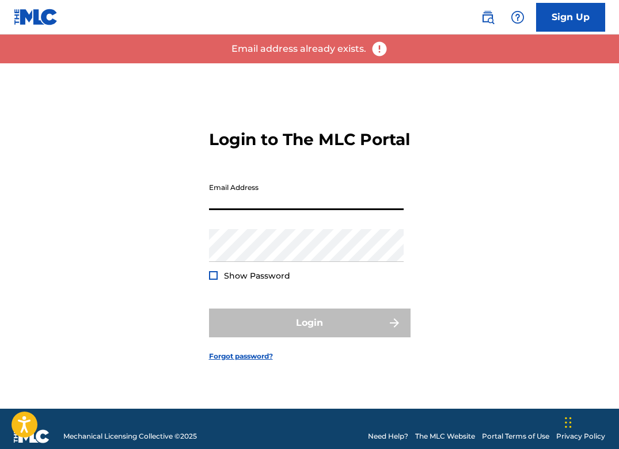
click at [217, 207] on input "Email Address" at bounding box center [306, 193] width 195 height 33
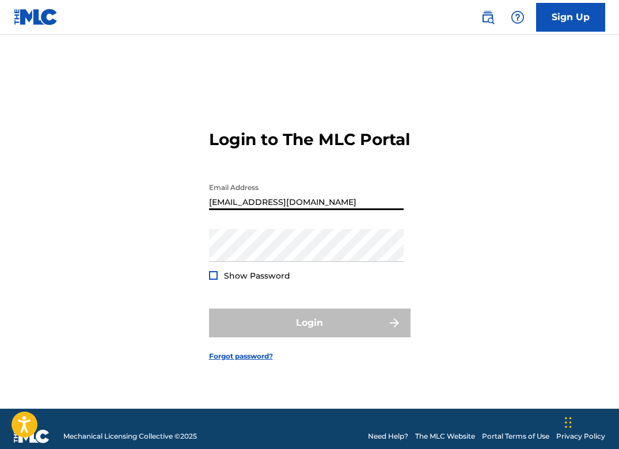
scroll to position [15, 0]
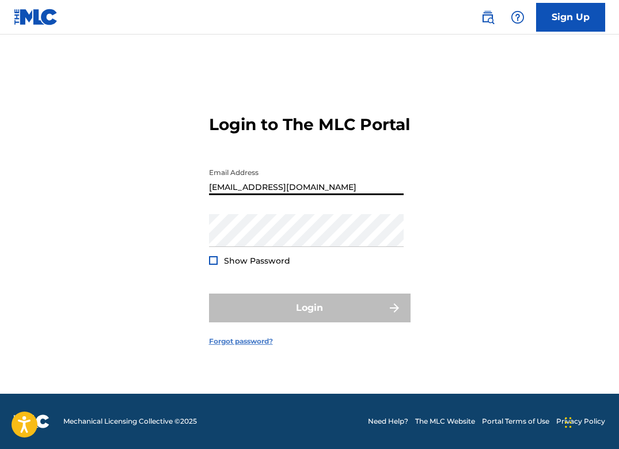
type input "[EMAIL_ADDRESS][DOMAIN_NAME]"
click at [237, 347] on link "Forgot password?" at bounding box center [241, 341] width 64 height 10
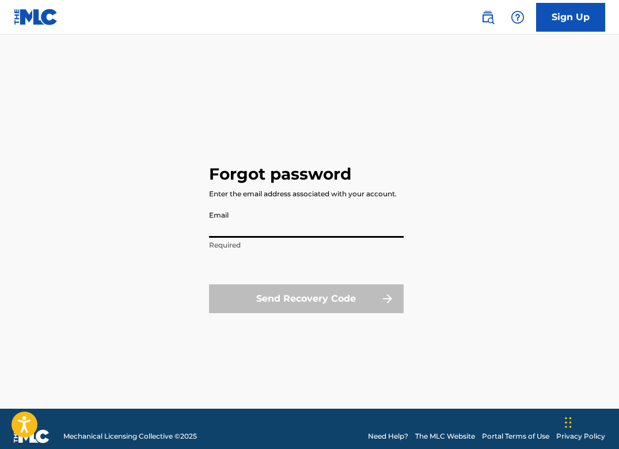
click at [224, 229] on input "Email" at bounding box center [306, 221] width 195 height 33
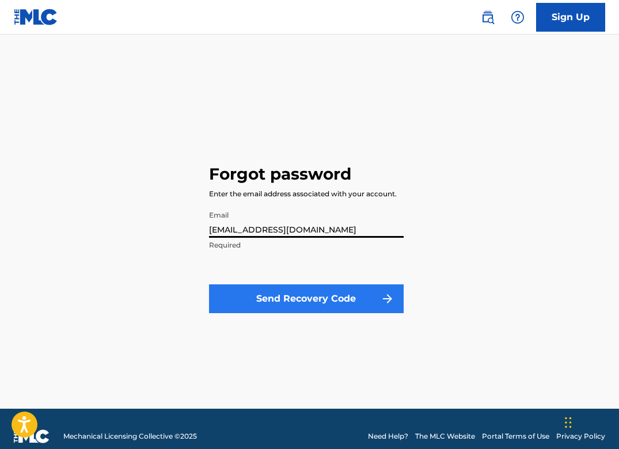
type input "[EMAIL_ADDRESS][DOMAIN_NAME]"
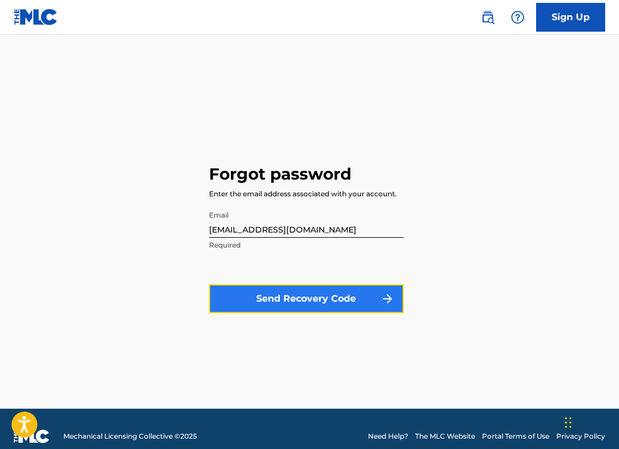
click at [275, 294] on button "Send Recovery Code" at bounding box center [306, 298] width 195 height 29
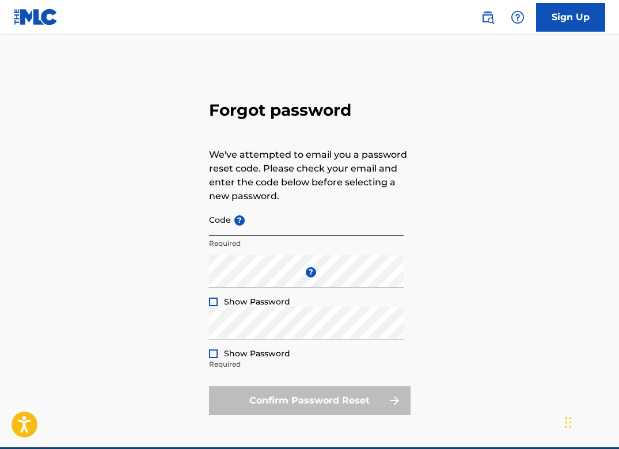
click at [214, 224] on input "Code ?" at bounding box center [306, 219] width 195 height 33
paste input "FP_2f872bb2b78df333b8a866250329"
type input "FP_2f872bb2b78df333b8a866250329"
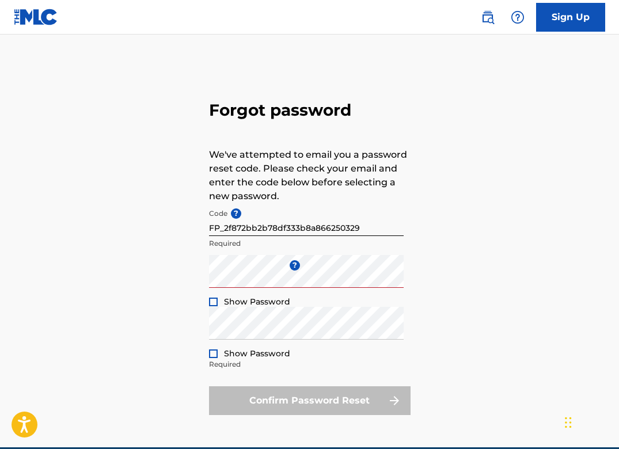
click at [211, 301] on div at bounding box center [213, 302] width 9 height 9
click at [432, 294] on div "Forgot password We've attempted to email you a password reset code. Please chec…" at bounding box center [309, 255] width 619 height 384
click at [485, 316] on div "Forgot password We've attempted to email you a password reset code. Please chec…" at bounding box center [309, 255] width 619 height 384
click at [214, 355] on div at bounding box center [213, 354] width 9 height 9
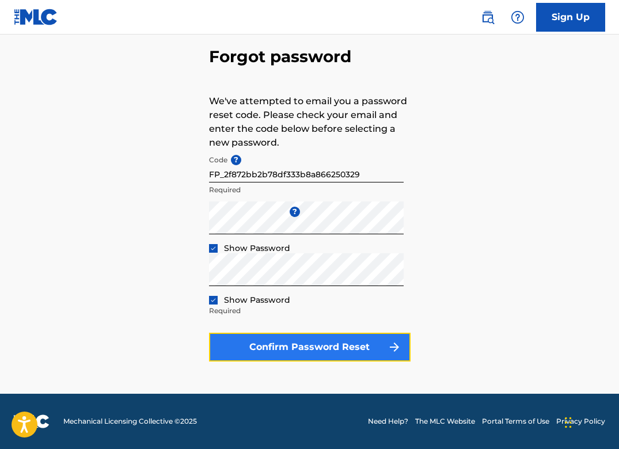
click at [306, 351] on button "Confirm Password Reset" at bounding box center [310, 347] width 202 height 29
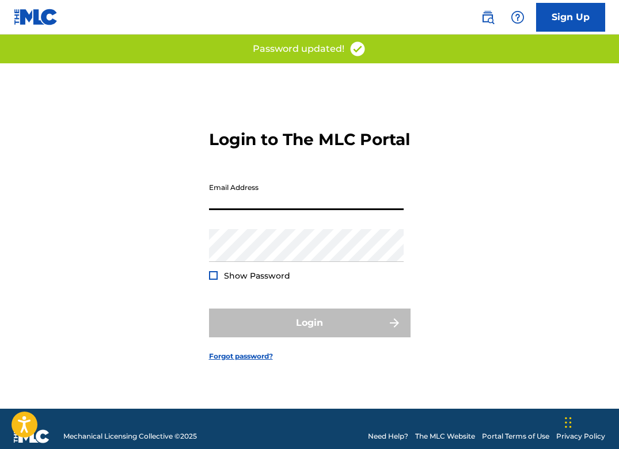
click at [251, 208] on input "Email Address" at bounding box center [306, 193] width 195 height 33
type input "[EMAIL_ADDRESS][DOMAIN_NAME]"
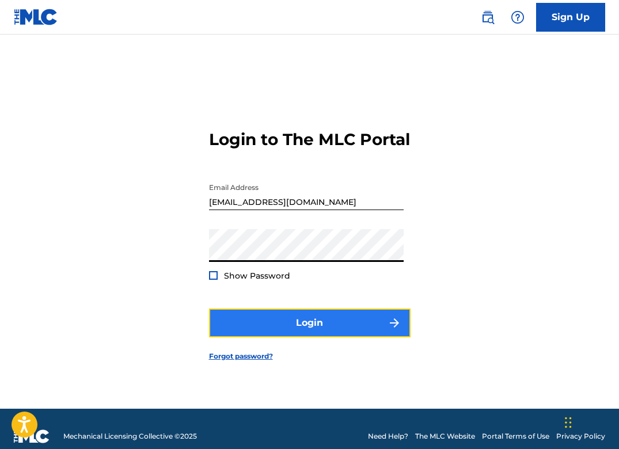
click at [299, 334] on button "Login" at bounding box center [310, 323] width 202 height 29
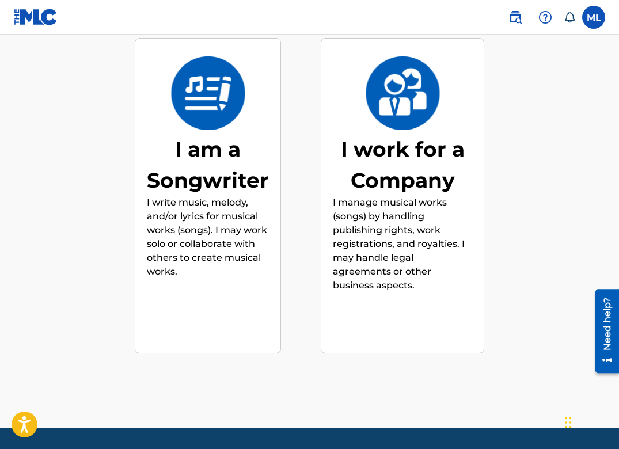
scroll to position [166, 0]
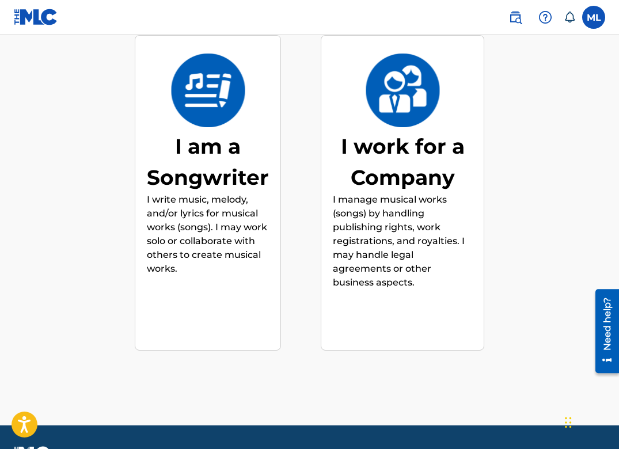
click at [386, 163] on div "I work for a Company" at bounding box center [402, 162] width 139 height 62
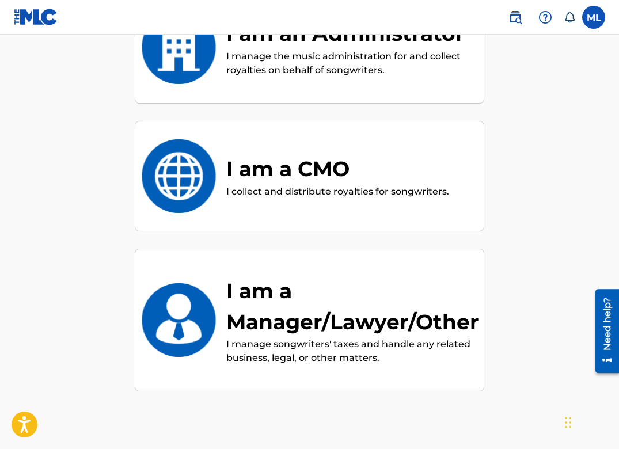
scroll to position [340, 0]
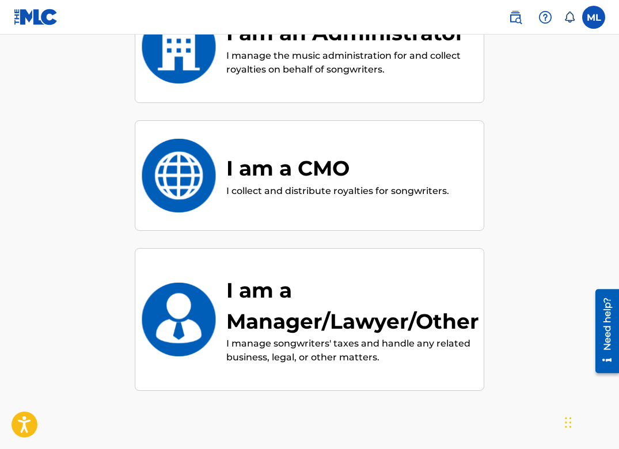
click at [287, 314] on div "I am a Manager/Lawyer/Other" at bounding box center [352, 306] width 253 height 62
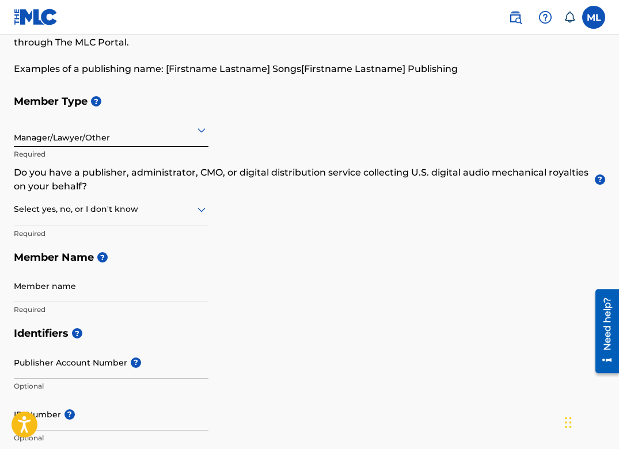
scroll to position [96, 0]
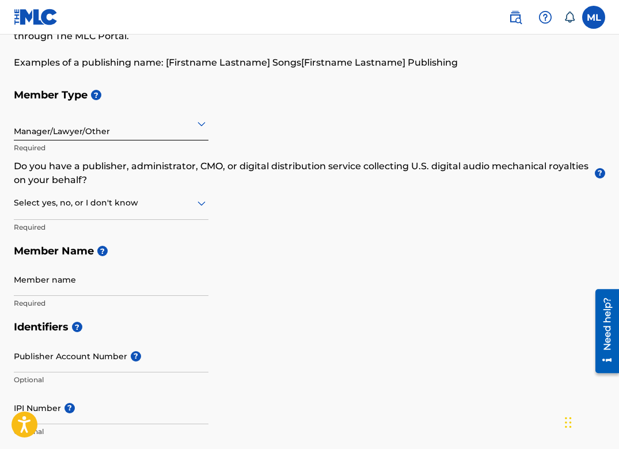
click at [198, 126] on icon at bounding box center [202, 124] width 14 height 14
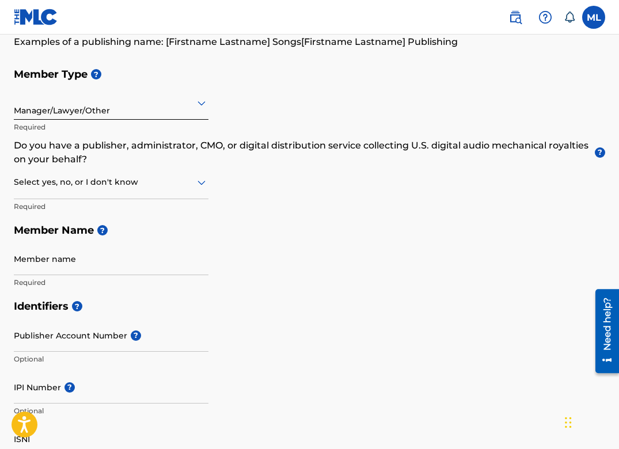
scroll to position [119, 0]
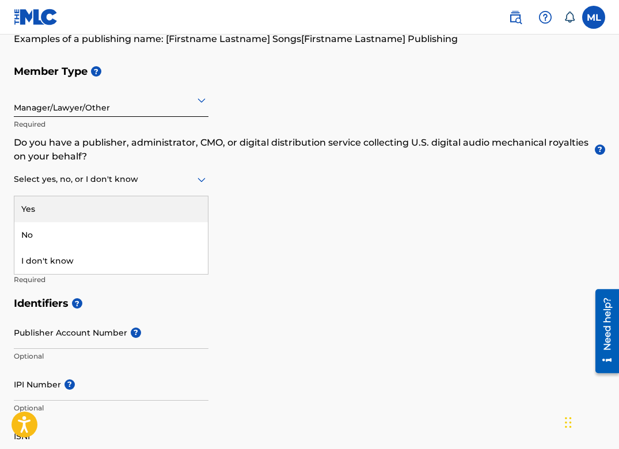
click at [202, 180] on icon at bounding box center [202, 180] width 8 height 5
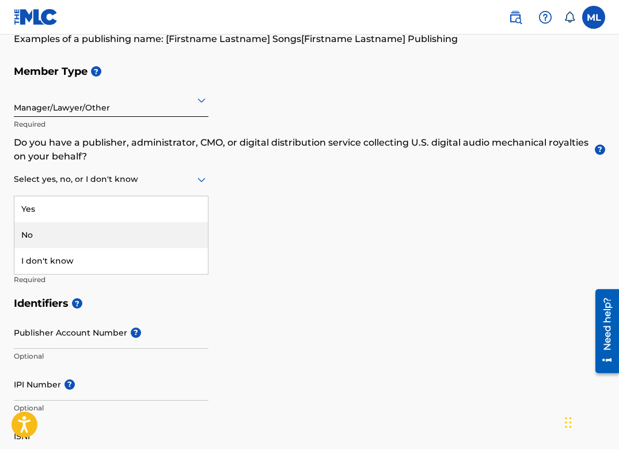
click at [125, 238] on div "No" at bounding box center [110, 235] width 193 height 26
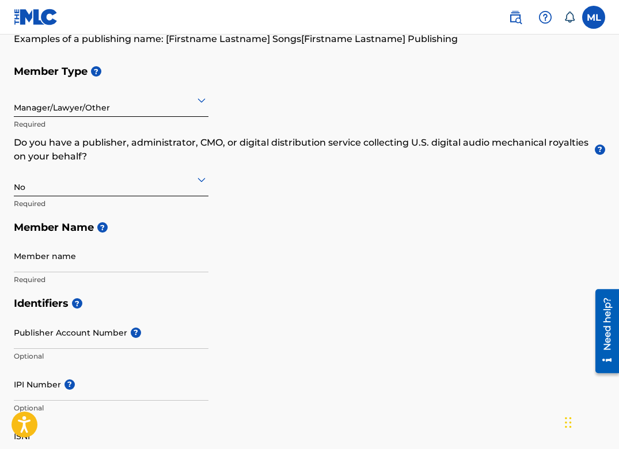
click at [238, 240] on div "Member Type ? Manager/Lawyer/Other Required Do you have a publisher, administra…" at bounding box center [309, 175] width 591 height 232
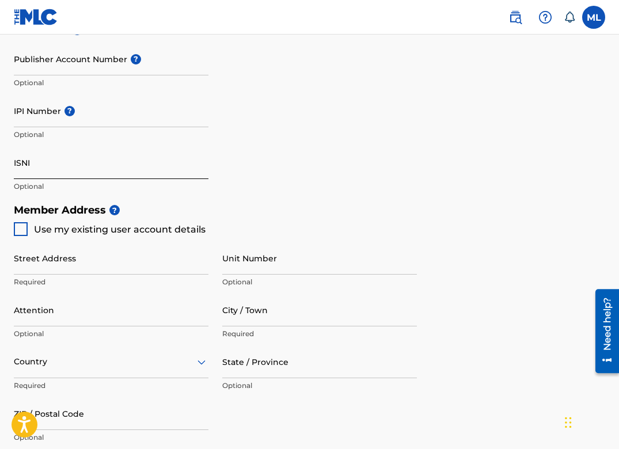
scroll to position [400, 0]
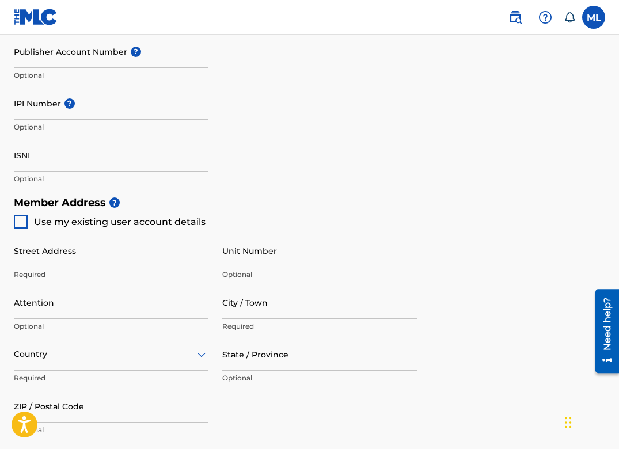
click at [24, 226] on div at bounding box center [21, 222] width 14 height 14
type input "[STREET_ADDRESS]"
type input "Lennox Head"
type input "[GEOGRAPHIC_DATA]"
type input "2478"
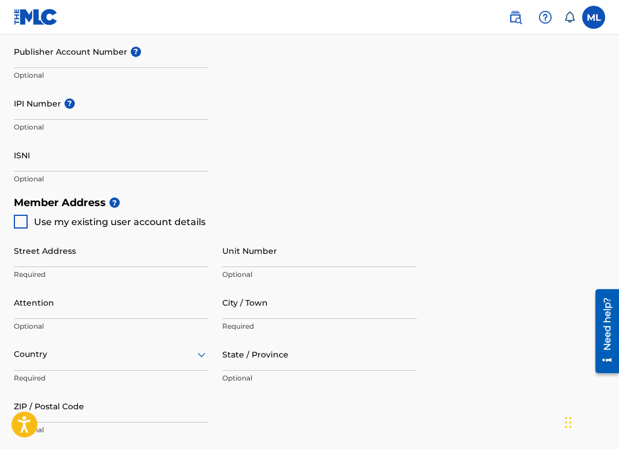
type input "406"
type input "049294"
type input "[EMAIL_ADDRESS][DOMAIN_NAME]"
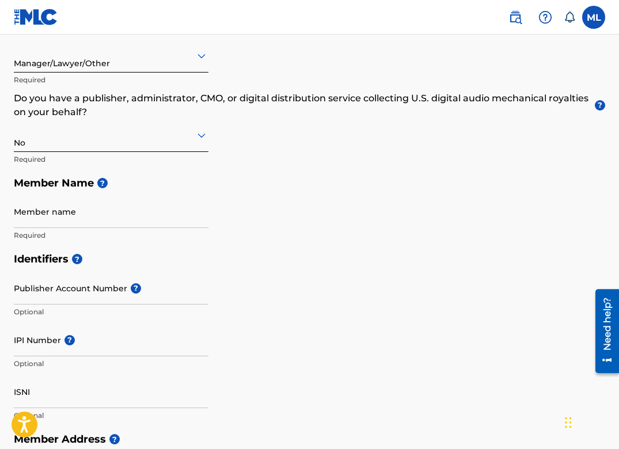
scroll to position [155, 0]
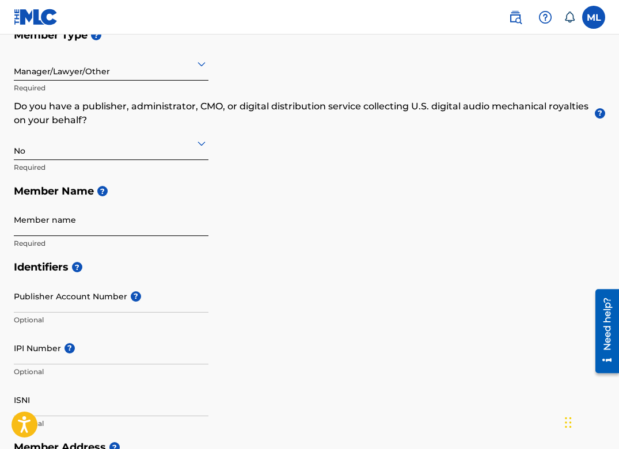
click at [82, 225] on input "Member name" at bounding box center [111, 219] width 195 height 33
click at [263, 290] on div "Identifiers ? Publisher Account Number ? Optional IPI Number ? Optional ISNI Op…" at bounding box center [309, 345] width 591 height 180
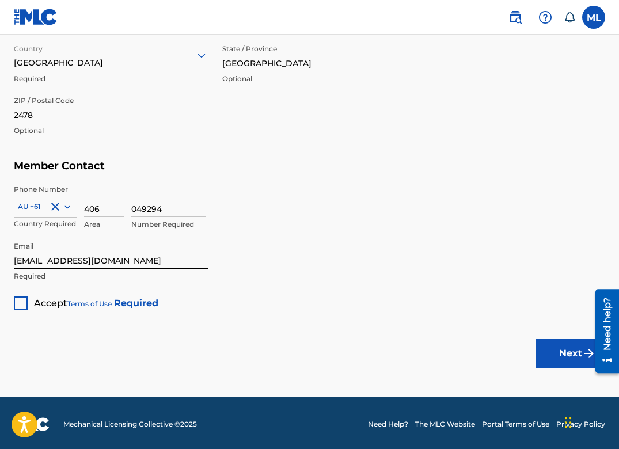
scroll to position [702, 0]
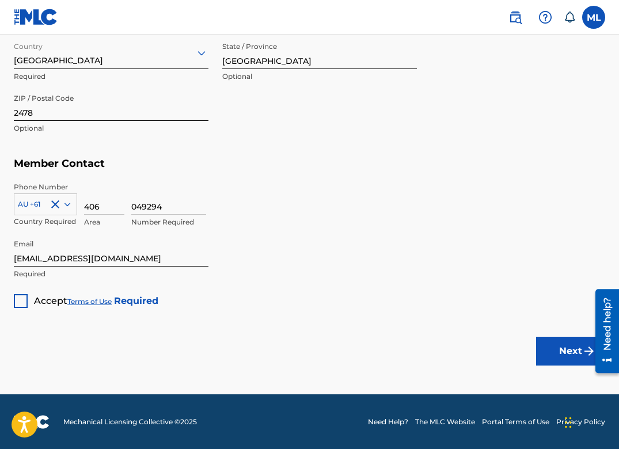
click at [18, 299] on div at bounding box center [21, 301] width 14 height 14
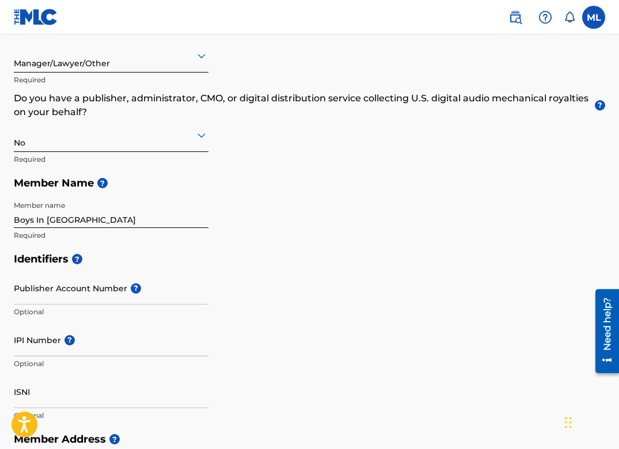
scroll to position [155, 0]
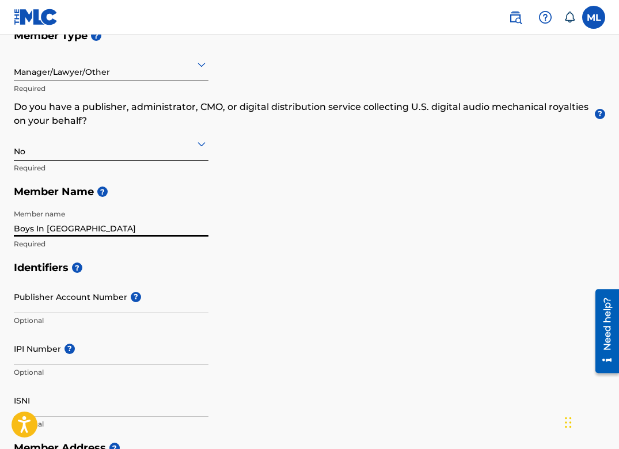
drag, startPoint x: 80, startPoint y: 233, endPoint x: 3, endPoint y: 210, distance: 80.5
click at [3, 210] on div "Create a Member If you are a self-administered songwriter without a publisher t…" at bounding box center [309, 381] width 619 height 947
click at [212, 255] on div "Member Type ? Manager/Lawyer/Other Required Do you have a publisher, administra…" at bounding box center [309, 140] width 591 height 232
click at [37, 230] on input "Boys In [GEOGRAPHIC_DATA]" at bounding box center [111, 220] width 195 height 33
drag, startPoint x: 86, startPoint y: 227, endPoint x: -13, endPoint y: 222, distance: 99.2
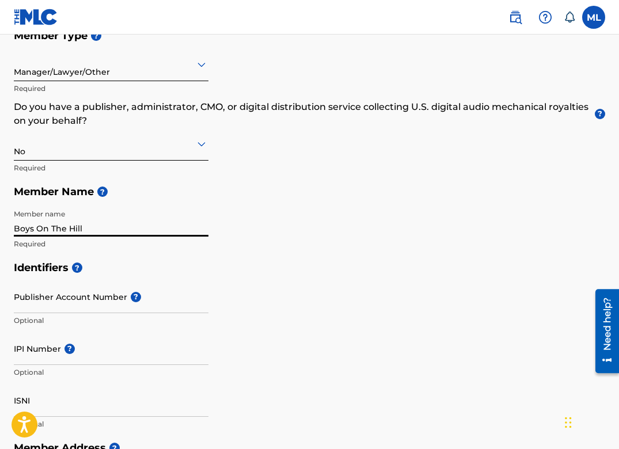
click at [0, 222] on html "Accessibility Screen-Reader Guide, Feedback, and Issue Reporting | New window 0…" at bounding box center [309, 69] width 619 height 449
type input "Boys On The Hill"
